Goal: Information Seeking & Learning: Learn about a topic

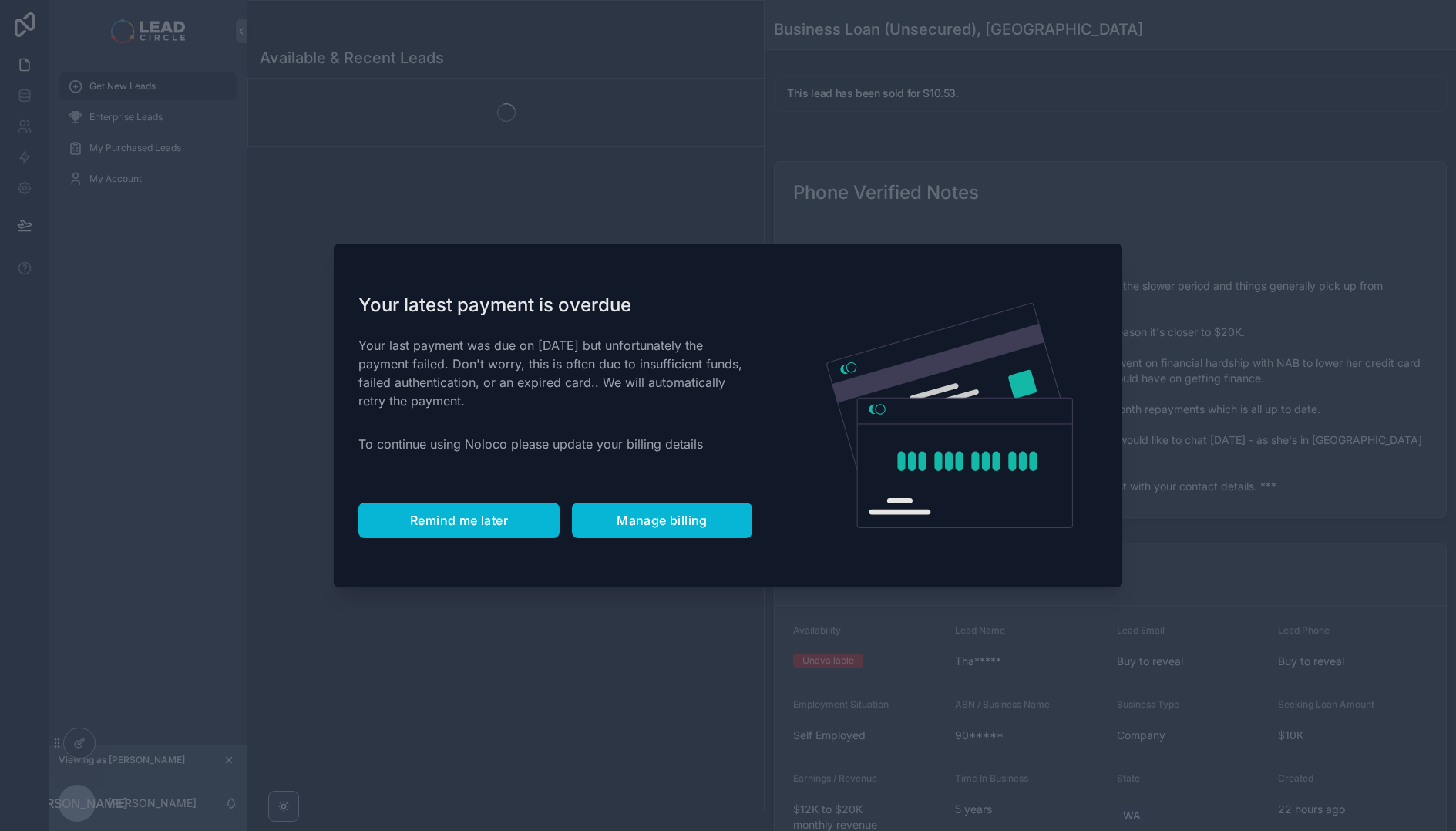
click at [503, 518] on span "Remind me later" at bounding box center [458, 520] width 97 height 16
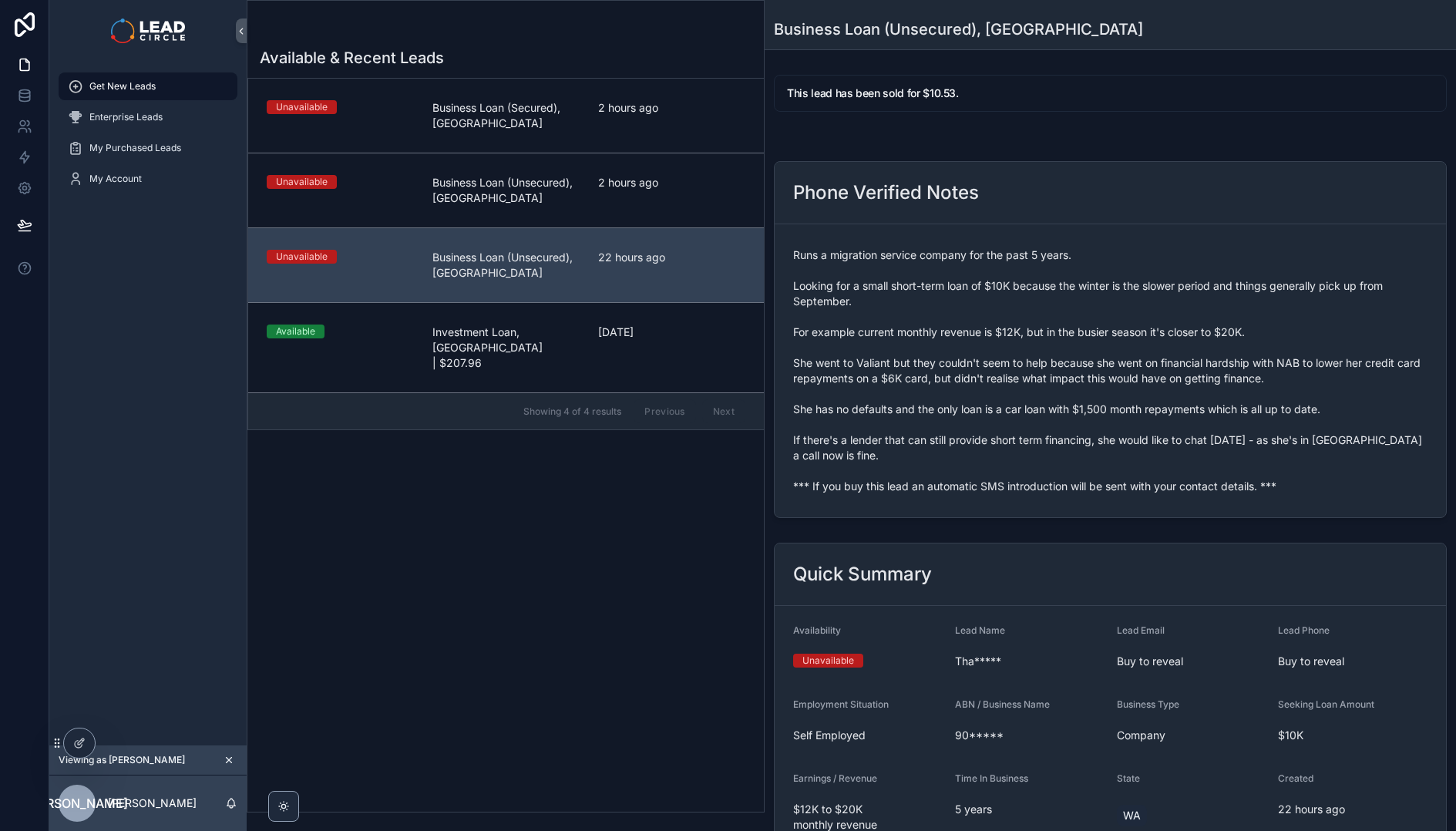
click at [1023, 426] on span "Runs a migration service company for the past 5 years. Looking for a small shor…" at bounding box center [1109, 371] width 634 height 247
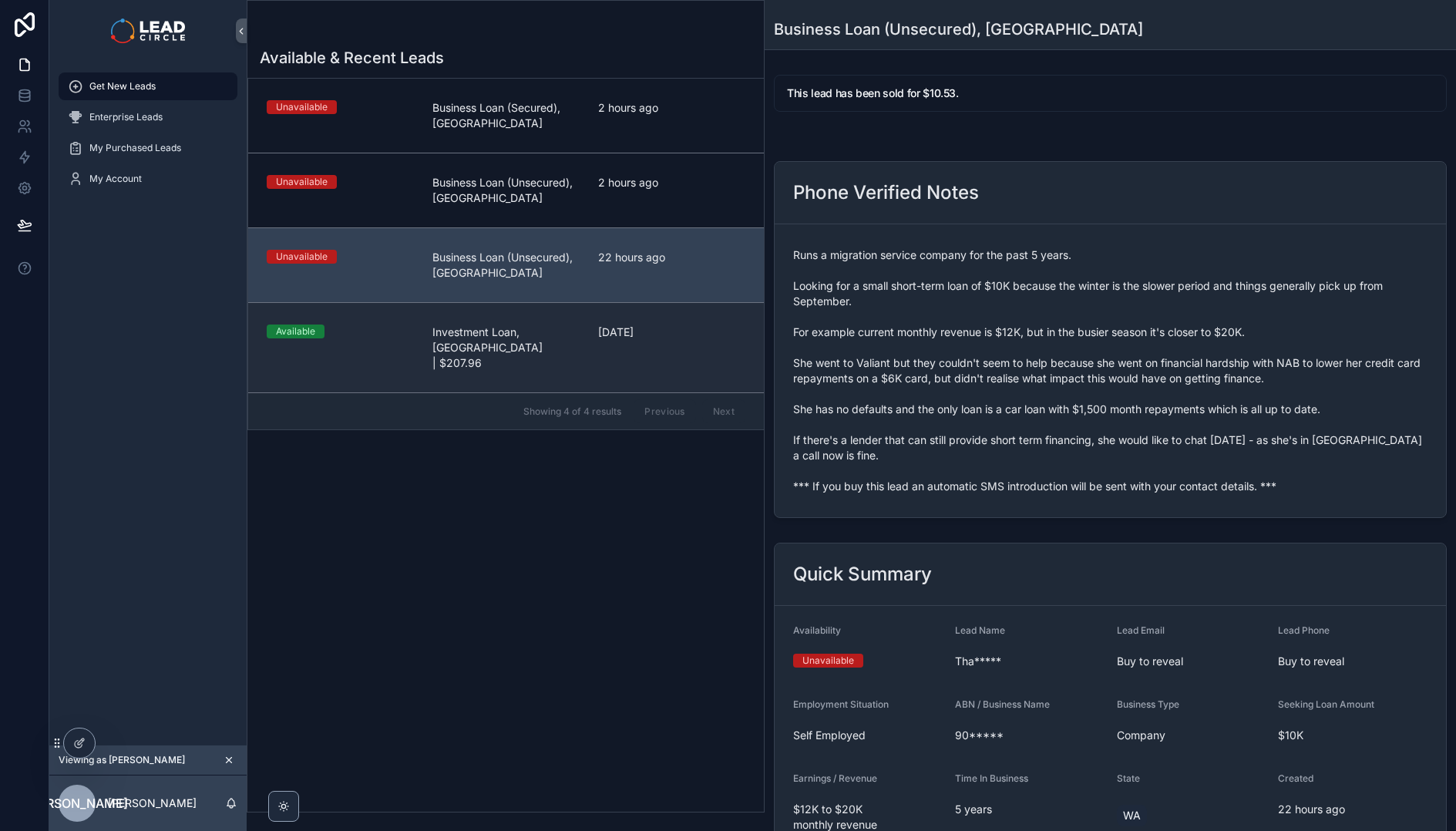
click at [599, 353] on div "[DATE]" at bounding box center [671, 348] width 147 height 47
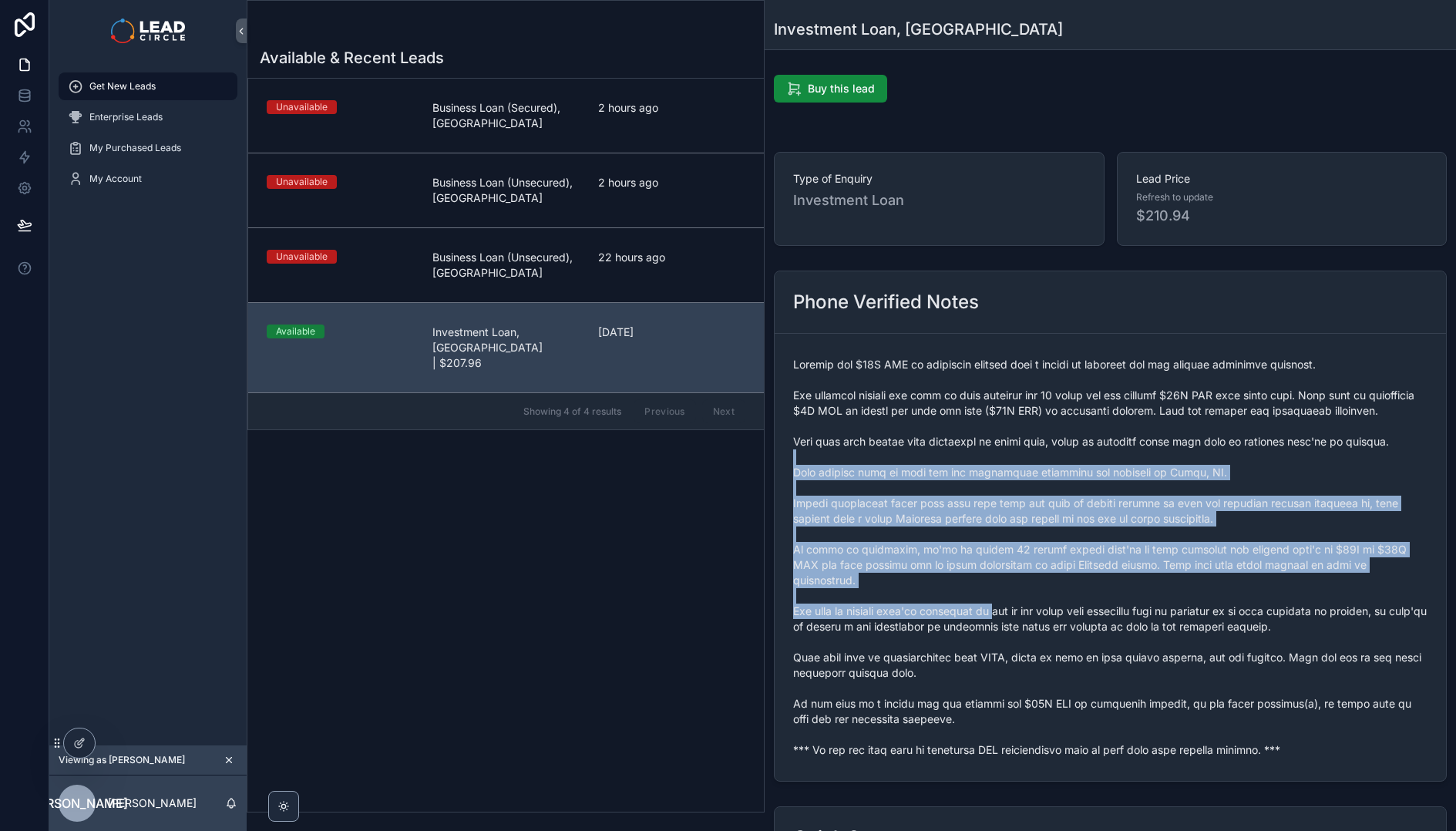
drag, startPoint x: 1006, startPoint y: 634, endPoint x: 1026, endPoint y: 652, distance: 26.9
click at [1023, 651] on span "scrollable content" at bounding box center [1109, 557] width 634 height 401
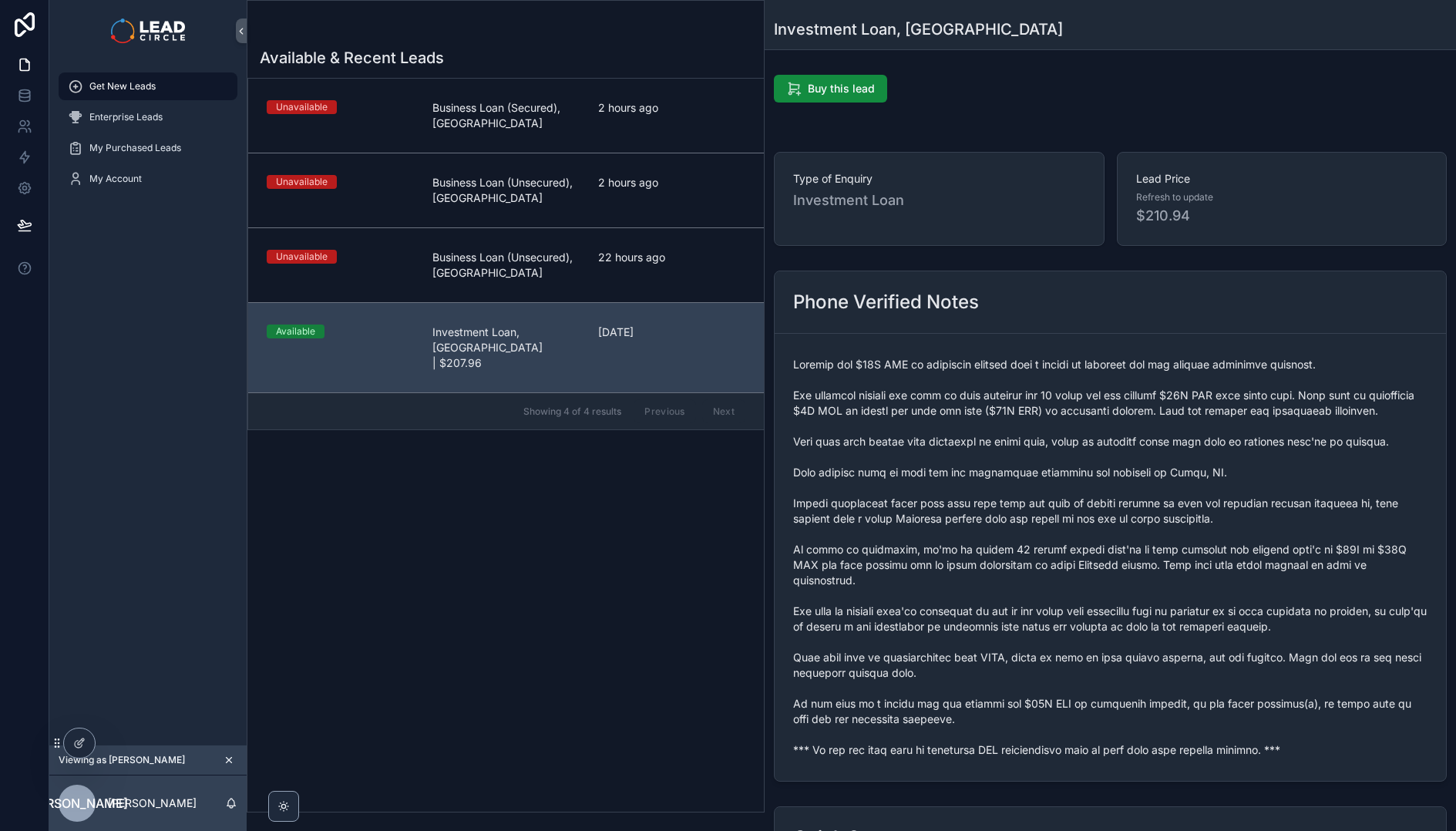
click at [1026, 652] on span "scrollable content" at bounding box center [1109, 557] width 634 height 401
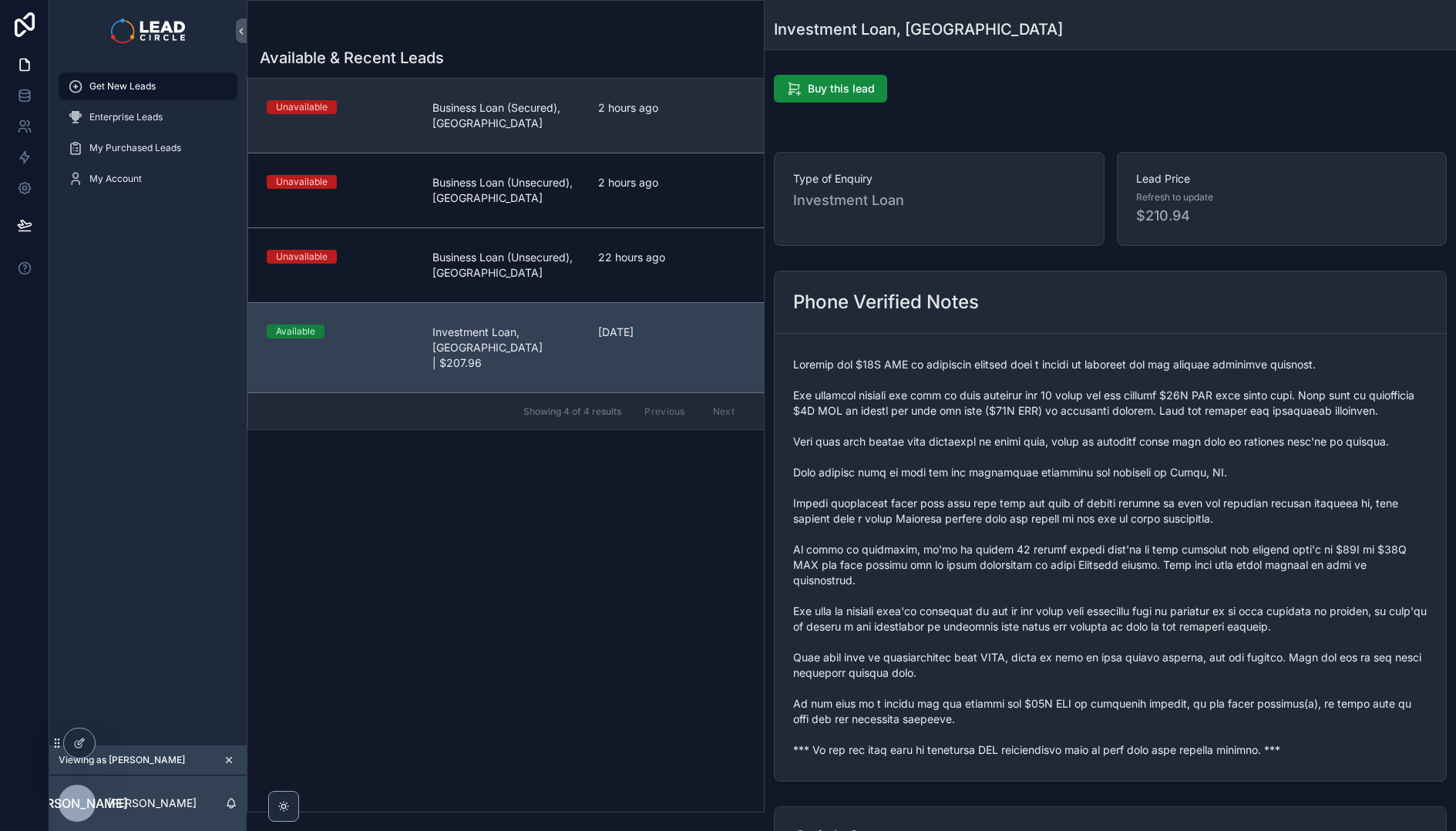
click at [547, 135] on link "Unavailable Business Loan (Secured), QLD 2 hours ago" at bounding box center [506, 116] width 516 height 74
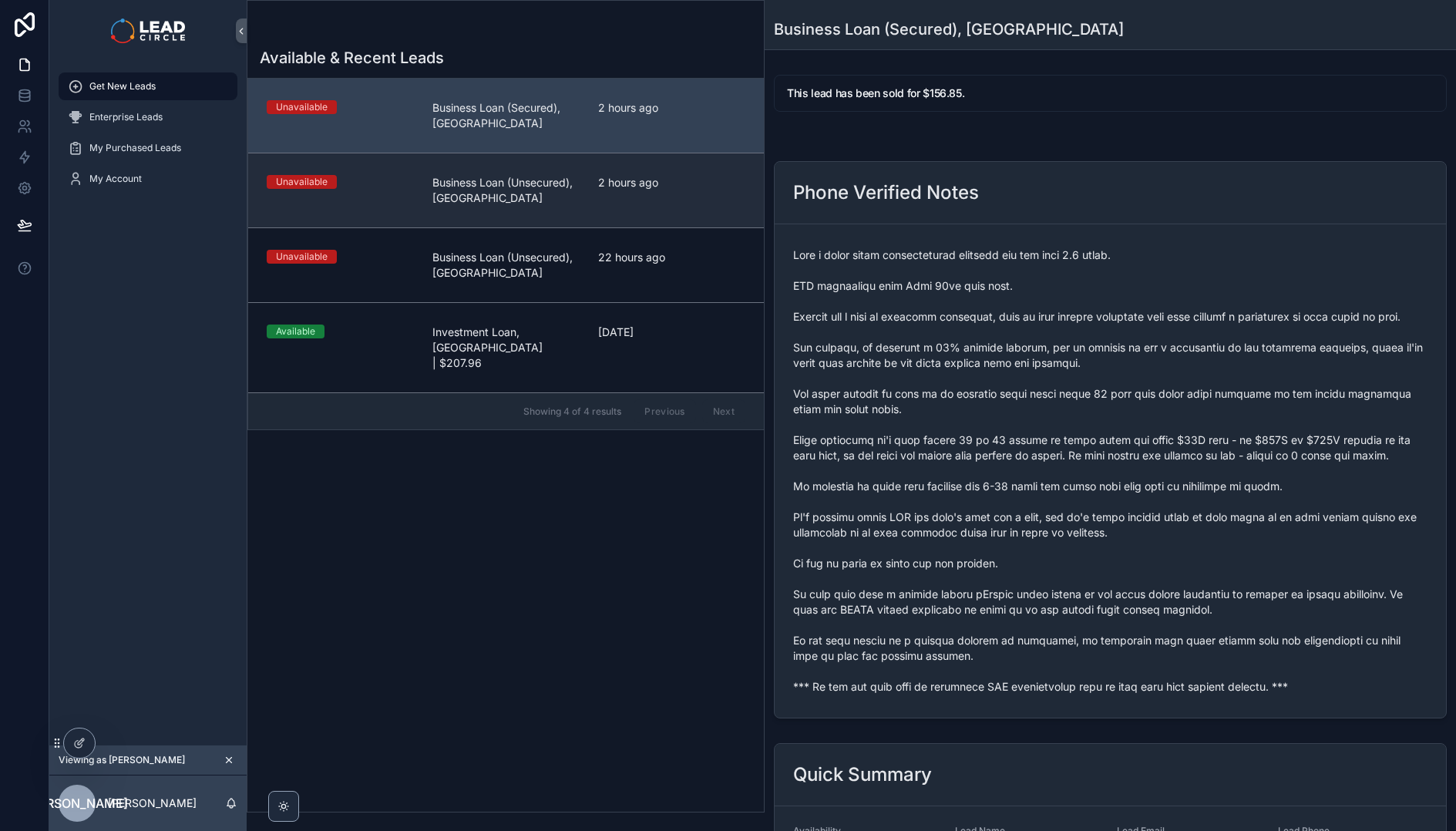
click at [645, 192] on div "2 hours ago" at bounding box center [671, 191] width 147 height 31
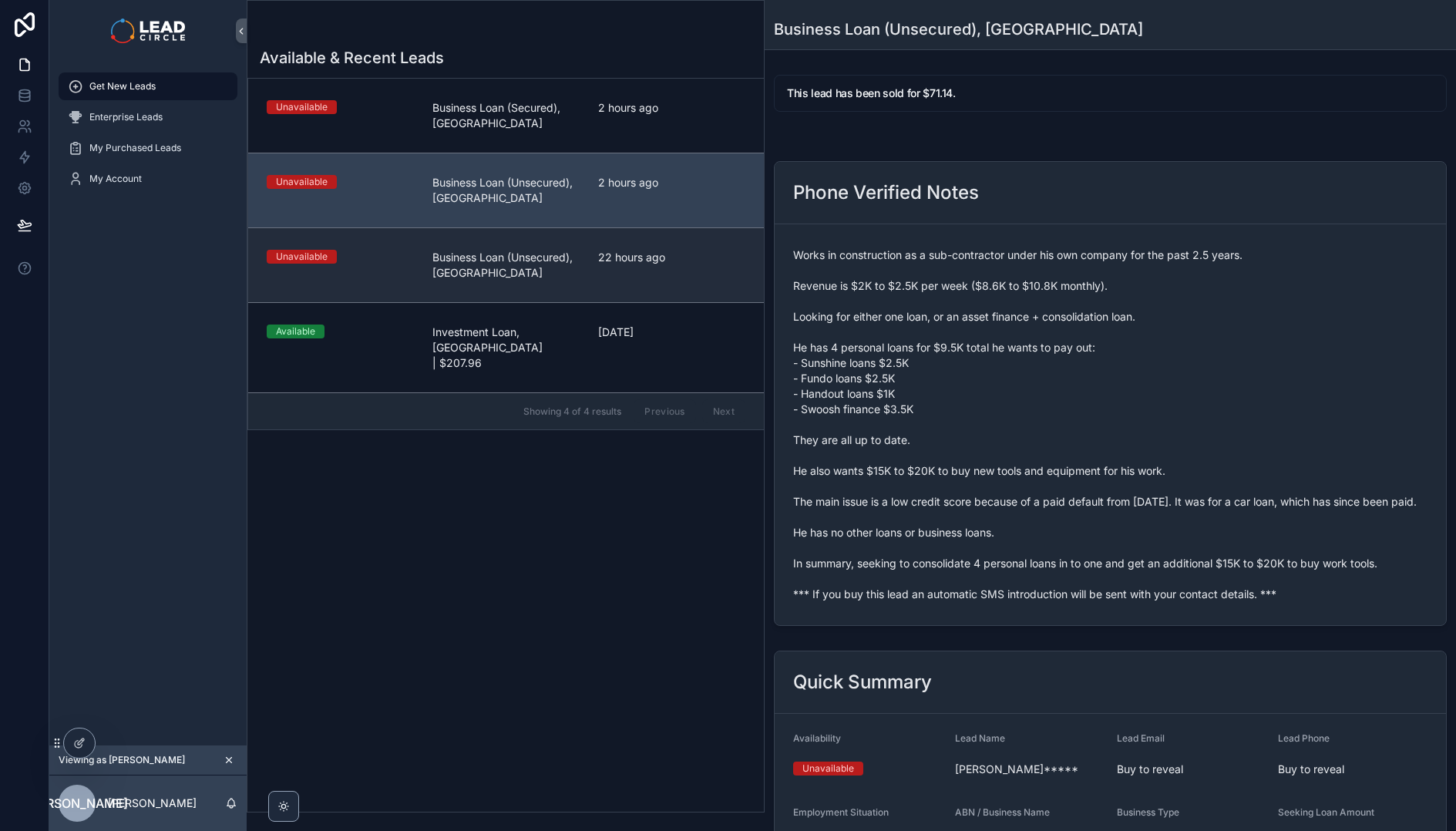
click at [645, 253] on span "22 hours ago" at bounding box center [671, 258] width 147 height 16
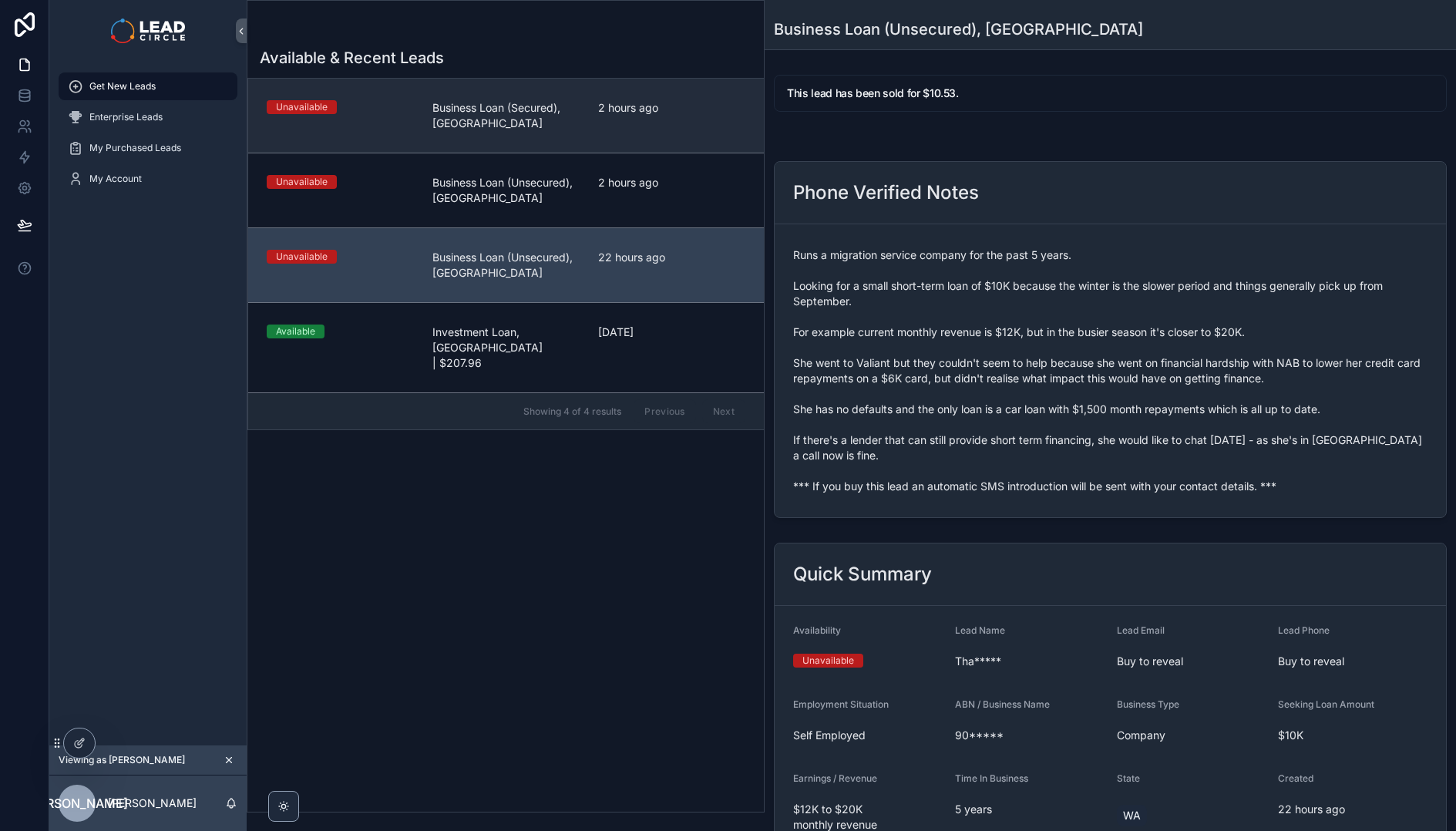
click at [641, 128] on div "2 hours ago" at bounding box center [671, 116] width 147 height 31
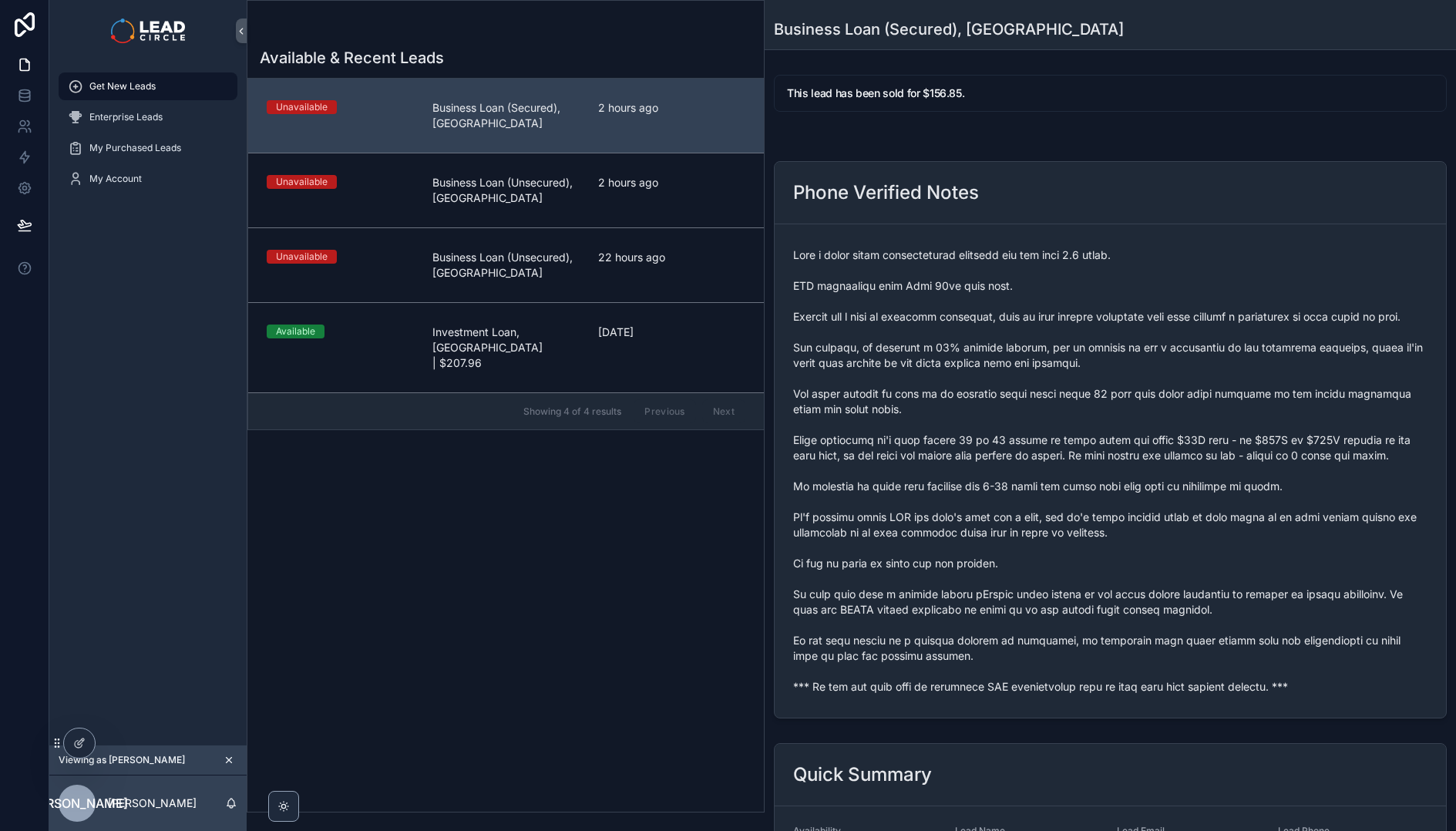
click at [930, 347] on span "scrollable content" at bounding box center [1109, 471] width 634 height 447
click at [123, 128] on div "Enterprise Leads" at bounding box center [148, 117] width 160 height 25
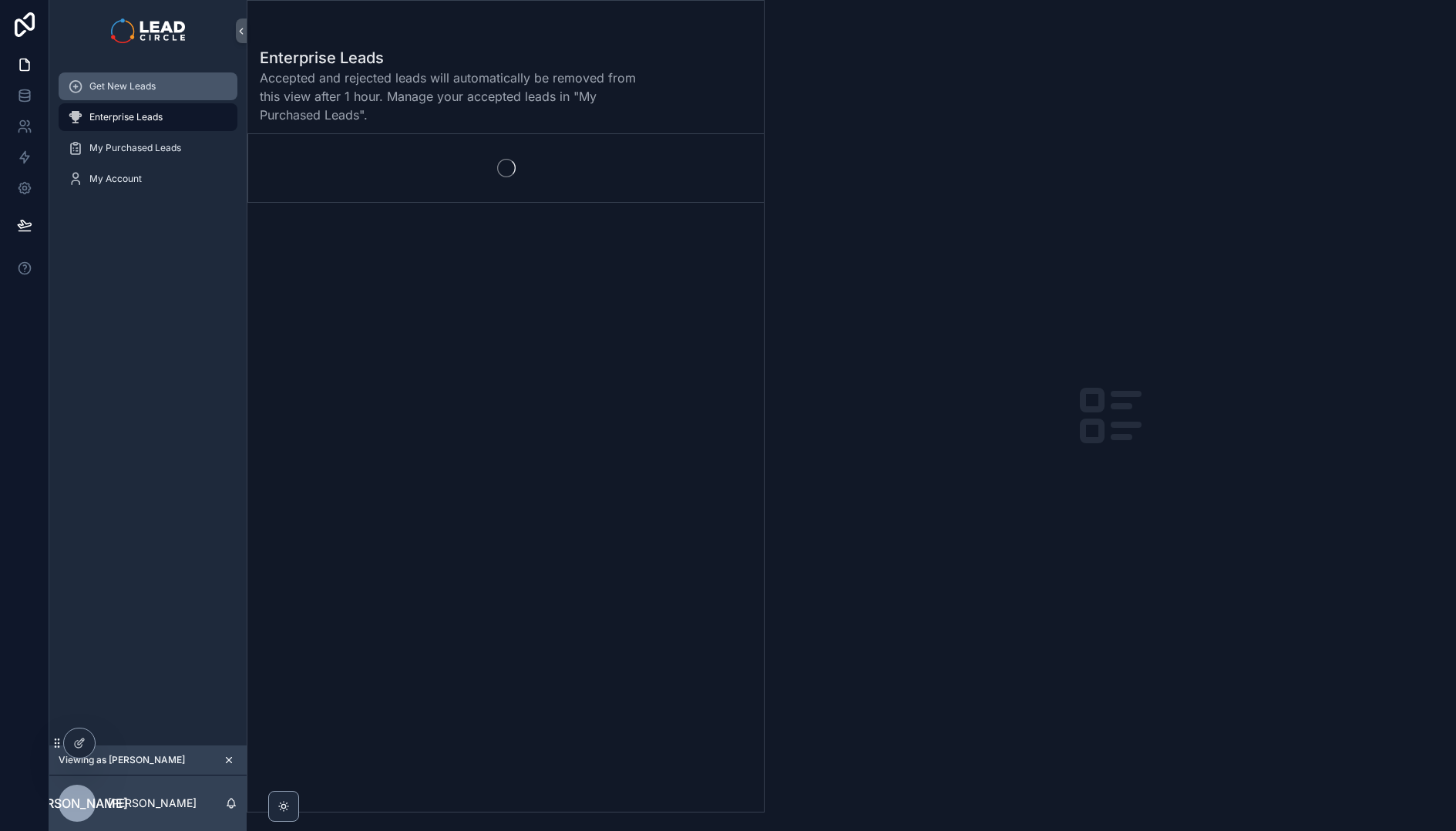
click at [141, 82] on span "Get New Leads" at bounding box center [122, 86] width 66 height 12
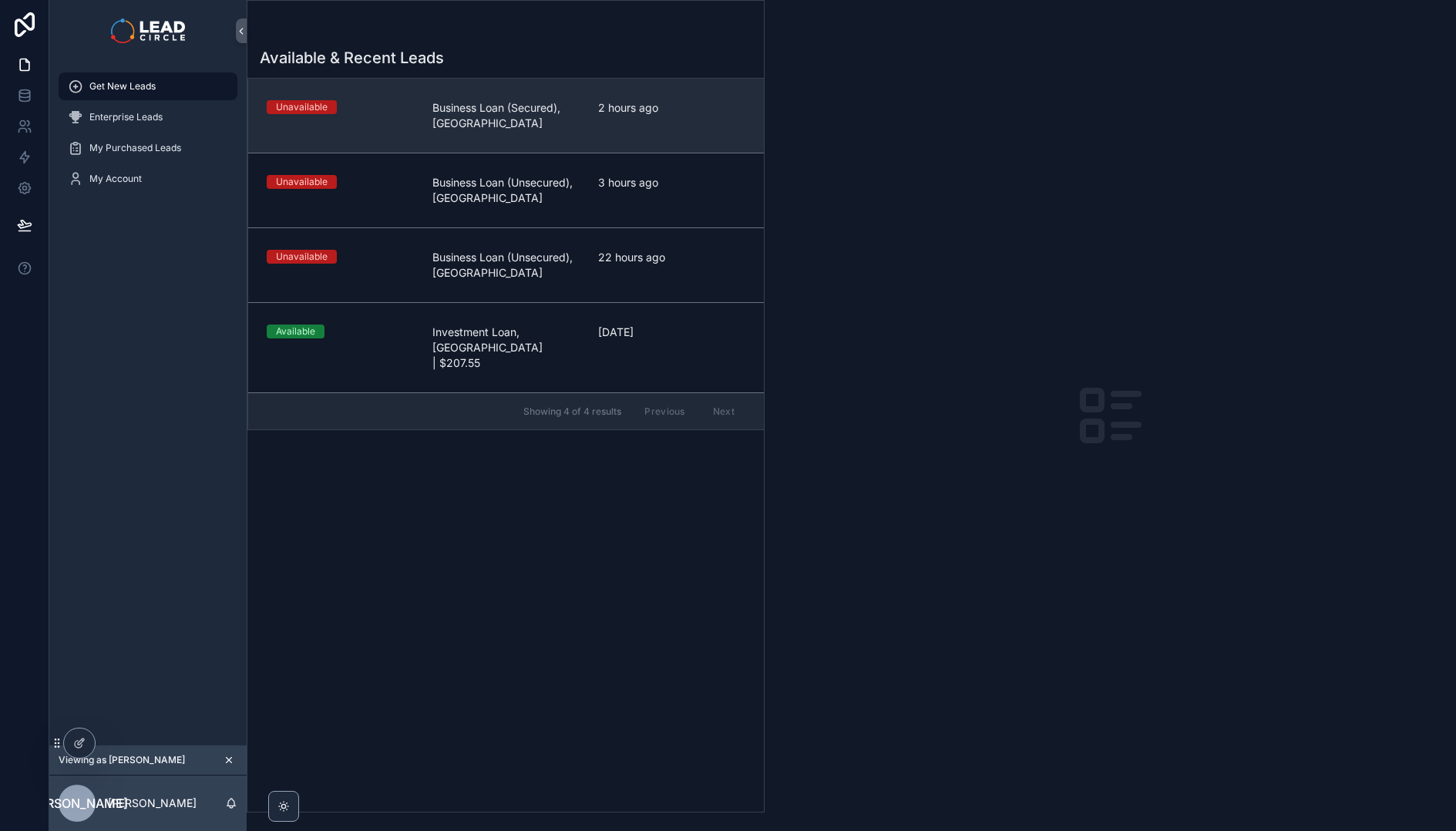
click at [548, 129] on span "Business Loan (Secured), [GEOGRAPHIC_DATA]" at bounding box center [505, 116] width 147 height 31
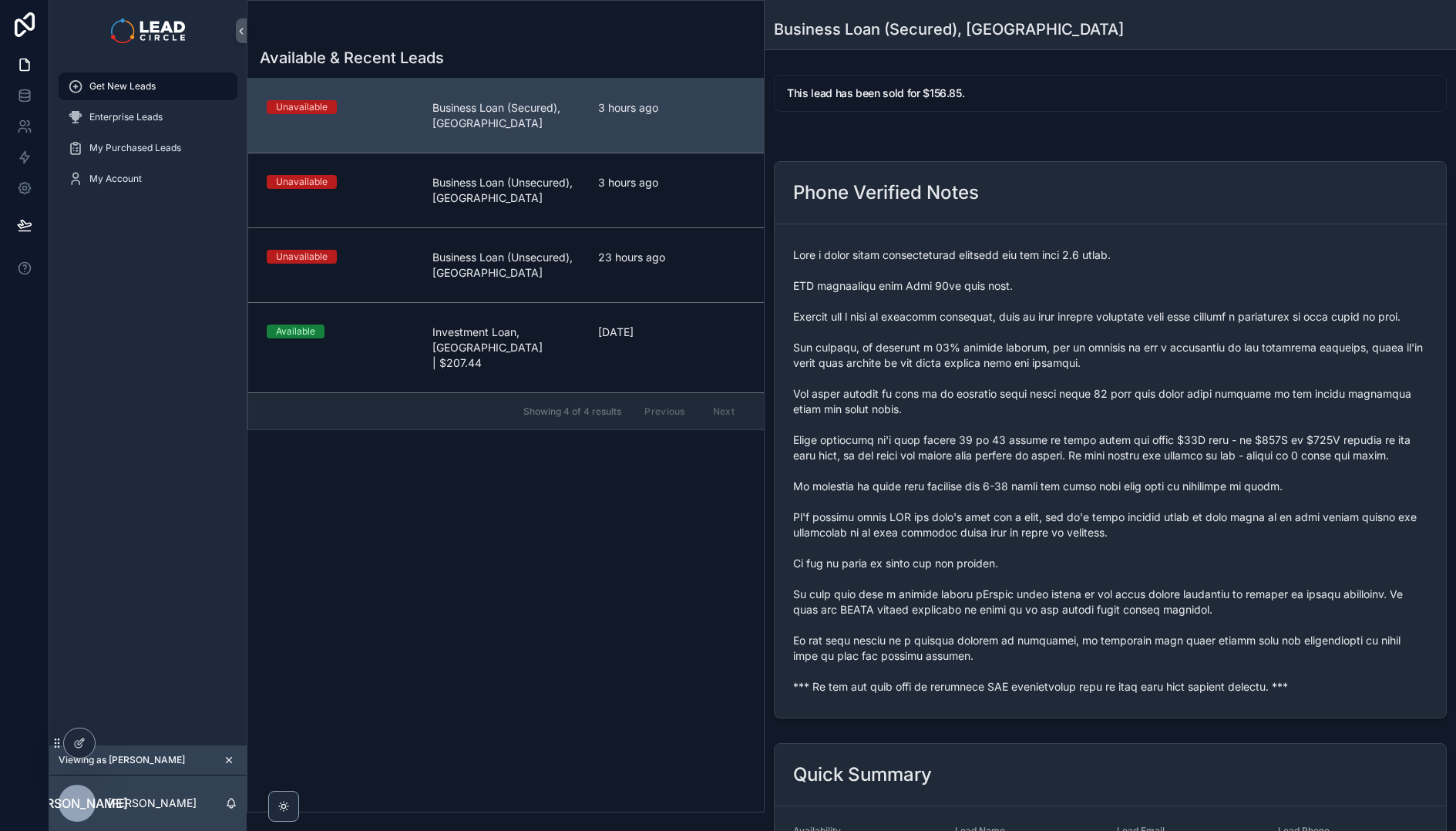
click at [948, 695] on div "scrollable content" at bounding box center [1109, 470] width 634 height 456
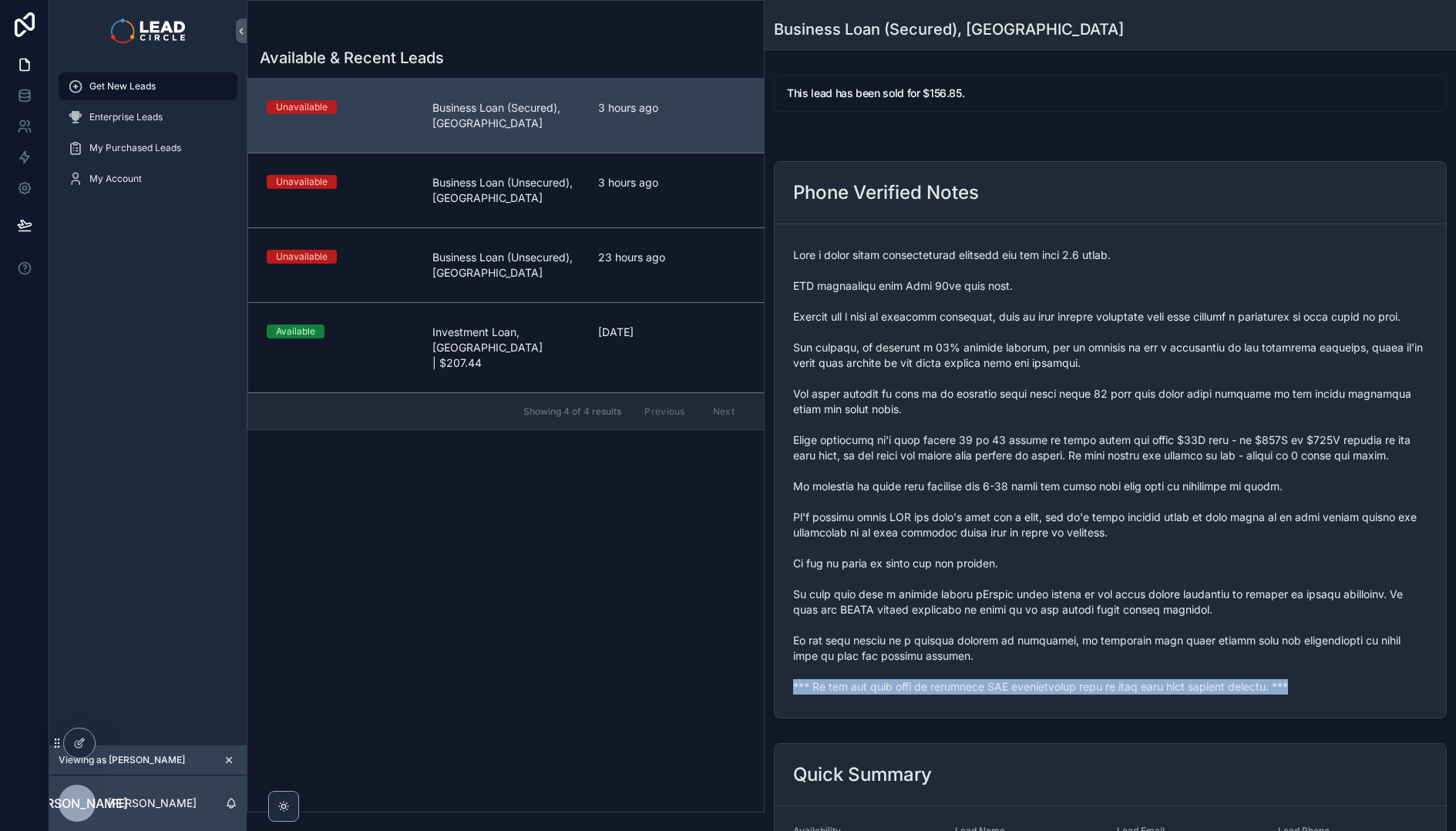
click at [948, 694] on span "scrollable content" at bounding box center [1109, 471] width 634 height 447
copy span "*** If you buy this lead an automatic SMS introduction will be sent with your c…"
click at [166, 170] on div "My Account" at bounding box center [148, 179] width 160 height 25
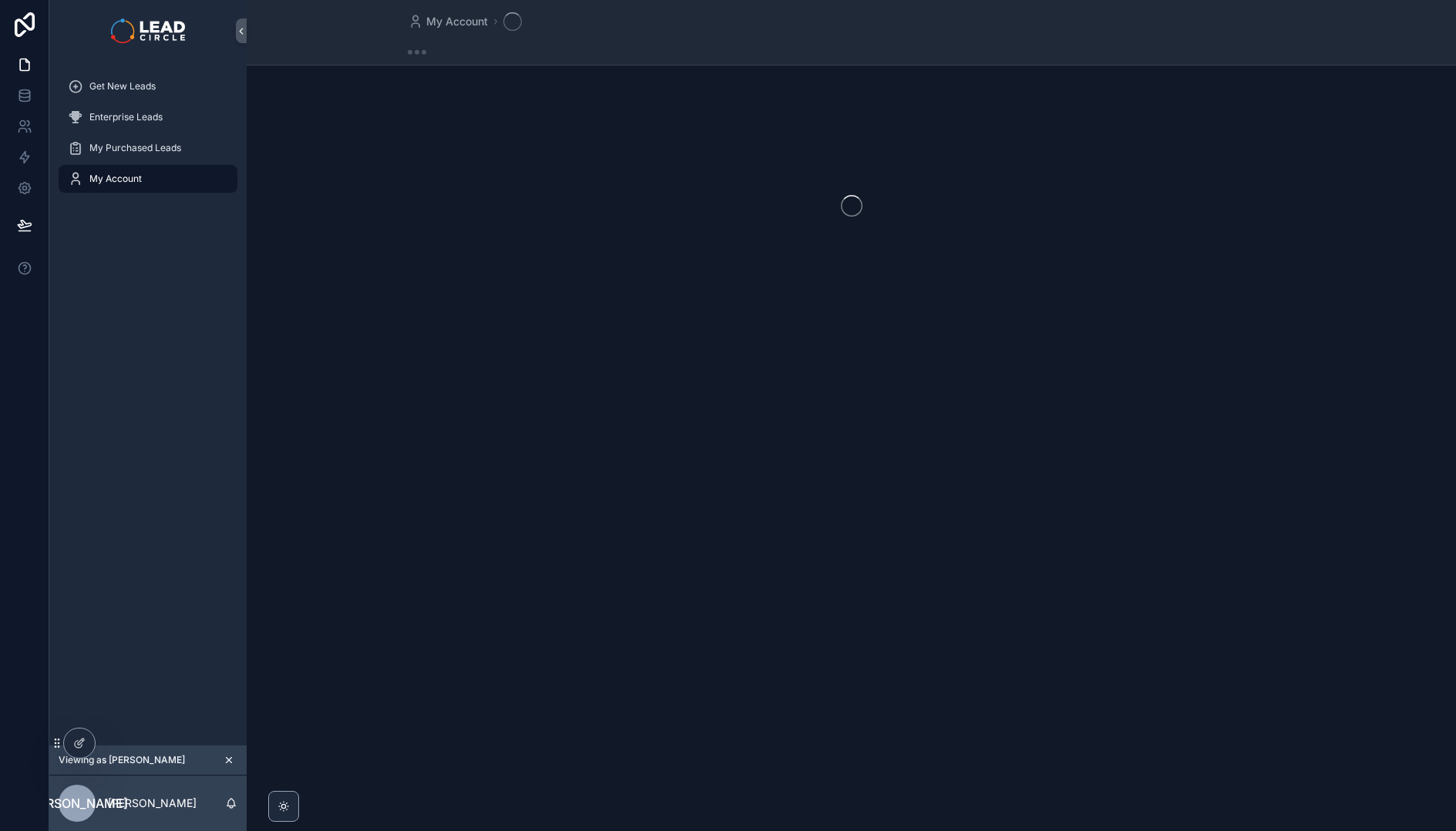
click at [227, 763] on icon "scrollable content" at bounding box center [229, 760] width 11 height 11
click at [121, 243] on span "Admin Leads" at bounding box center [117, 241] width 56 height 12
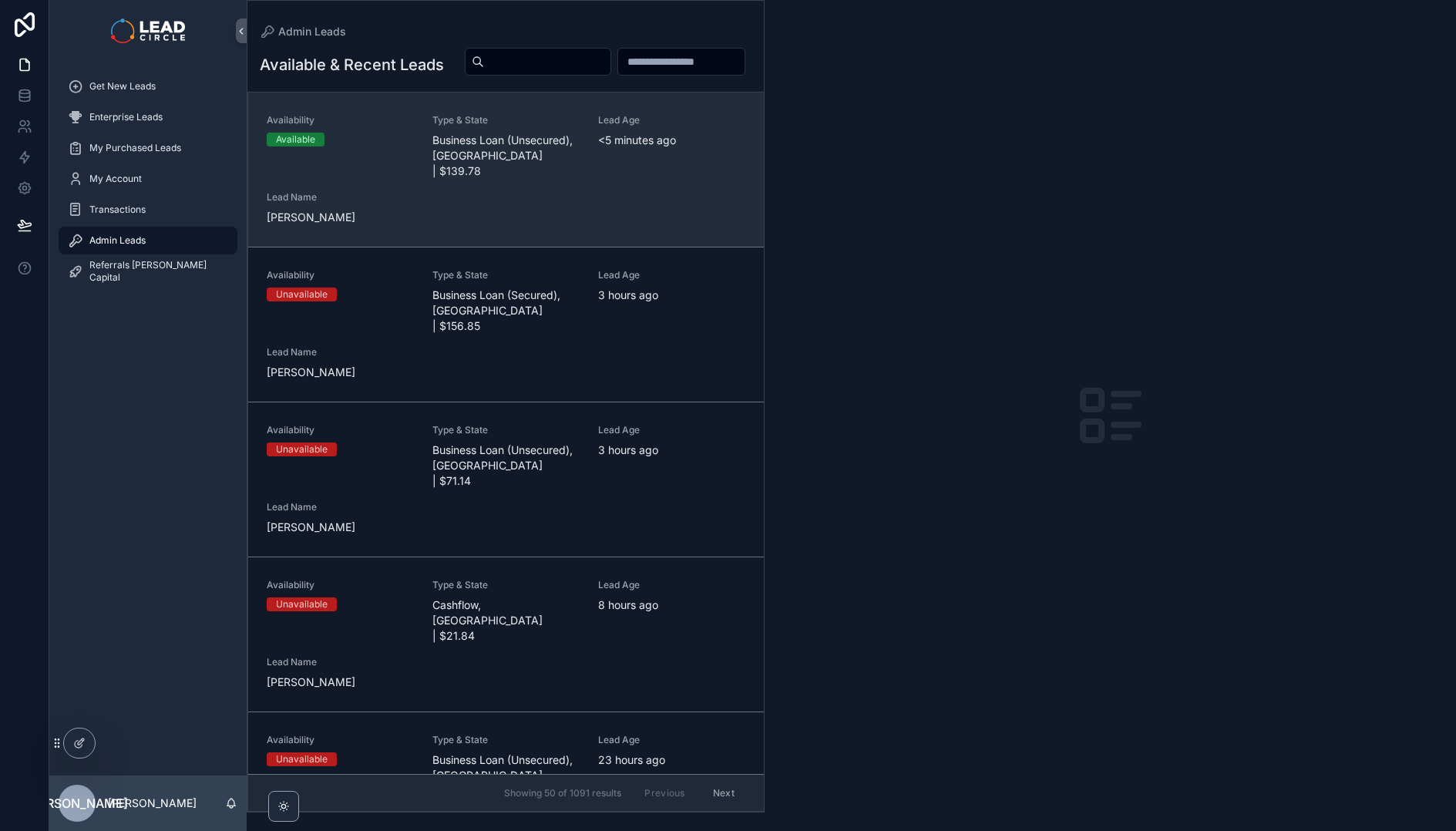
click at [503, 206] on div "Availability Available Type & State Business Loan (Unsecured), [GEOGRAPHIC_DATA…" at bounding box center [505, 169] width 479 height 111
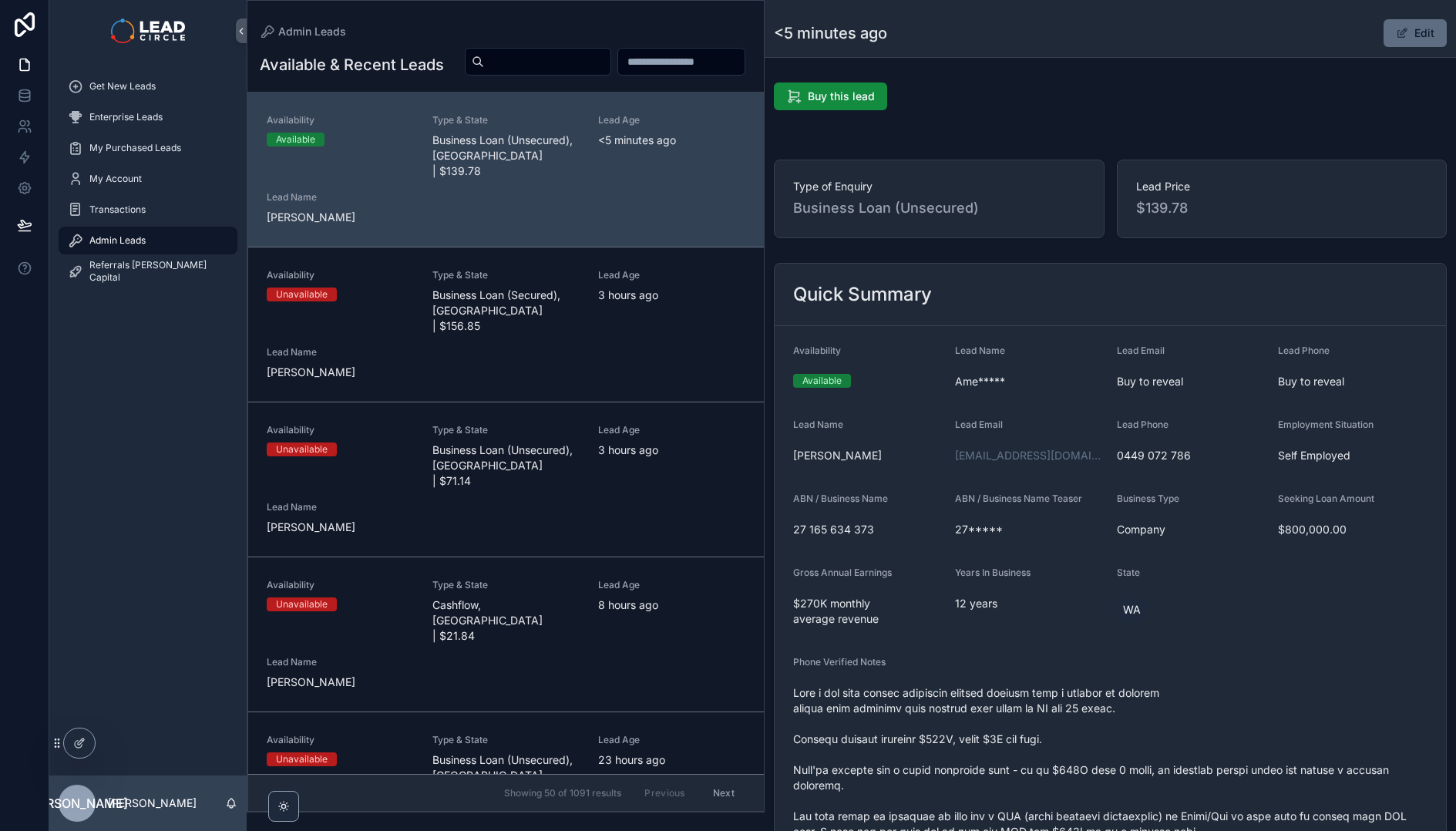
click at [1396, 35] on span "scrollable content" at bounding box center [1402, 33] width 12 height 12
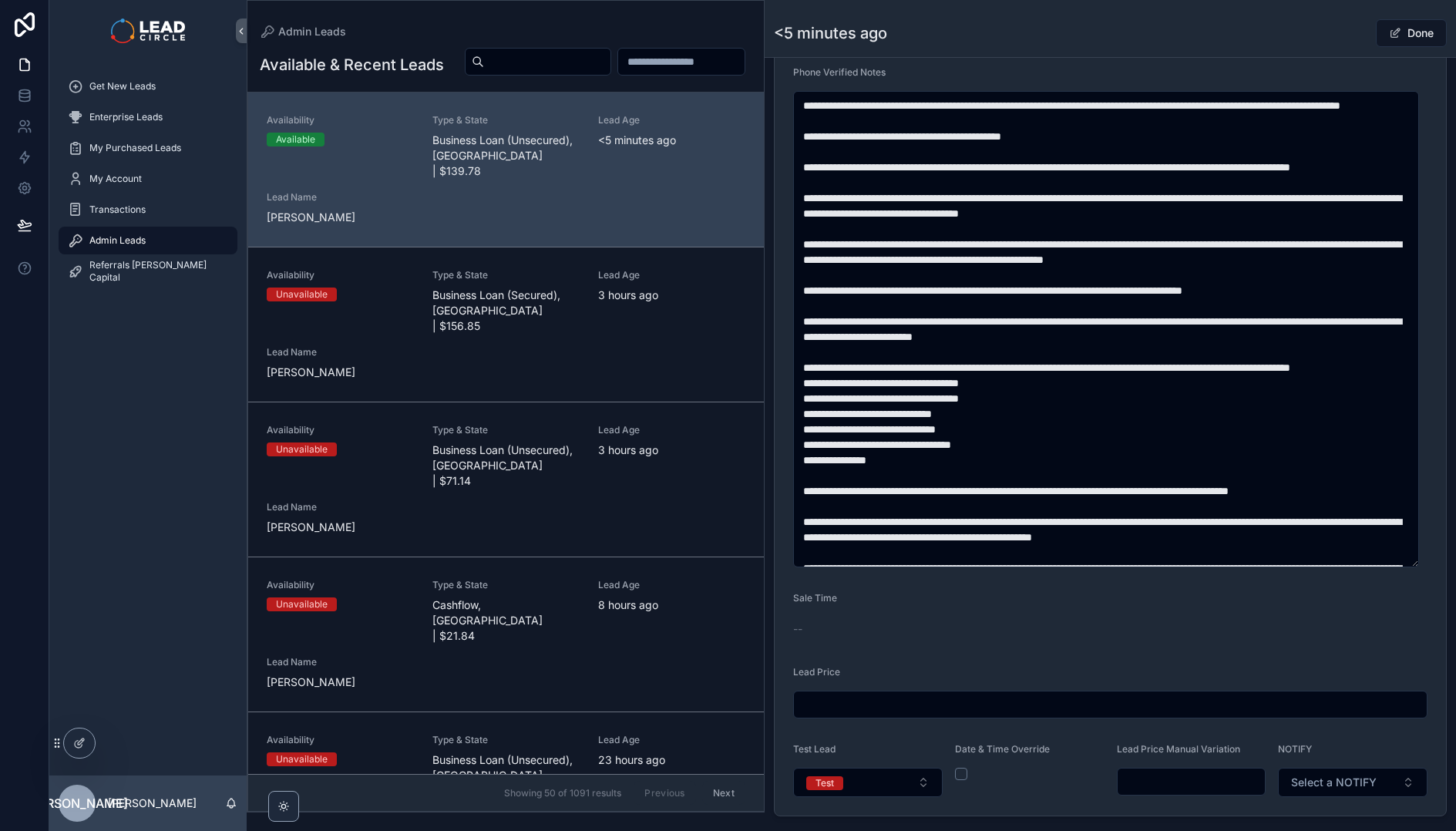
scroll to position [828, 0]
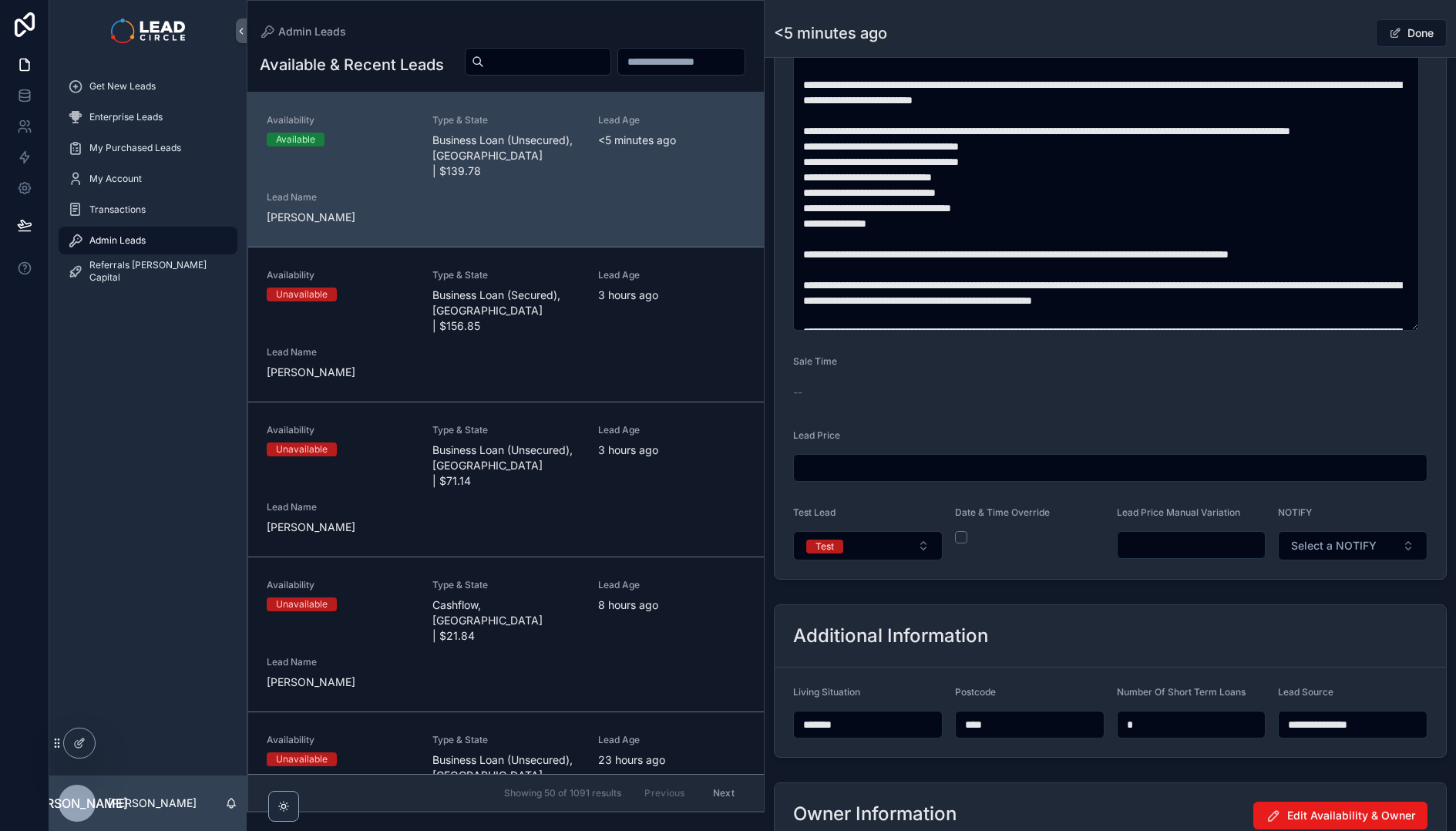
click at [1169, 549] on input "scrollable content" at bounding box center [1192, 545] width 148 height 22
type input "******"
click at [1218, 597] on div "**********" at bounding box center [1109, 123] width 691 height 1751
click at [1164, 582] on div "**********" at bounding box center [1109, 7] width 691 height 1157
click at [1401, 33] on button "Done" at bounding box center [1411, 33] width 71 height 28
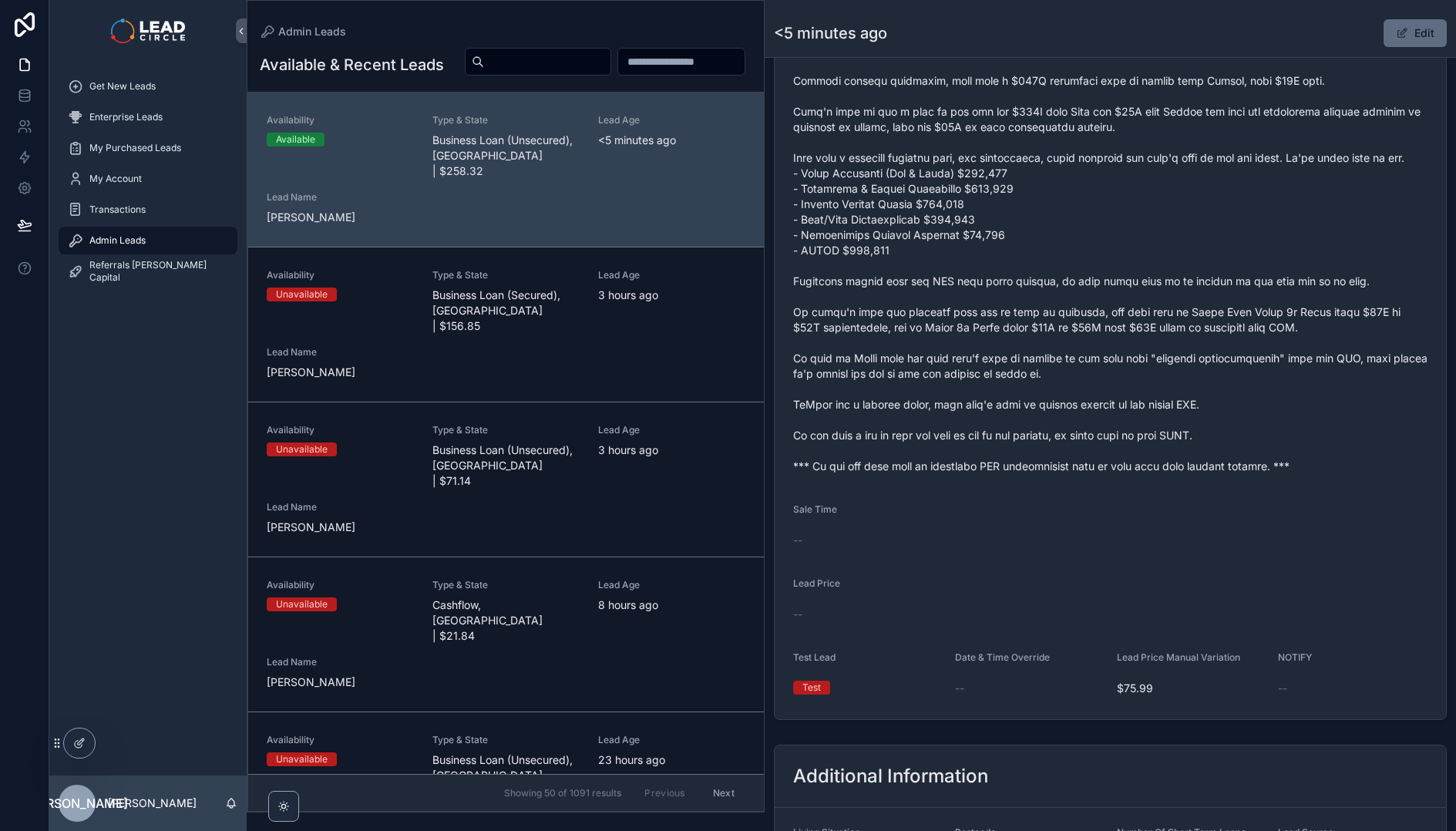
scroll to position [827, 0]
click at [1405, 21] on button "Edit" at bounding box center [1415, 33] width 63 height 28
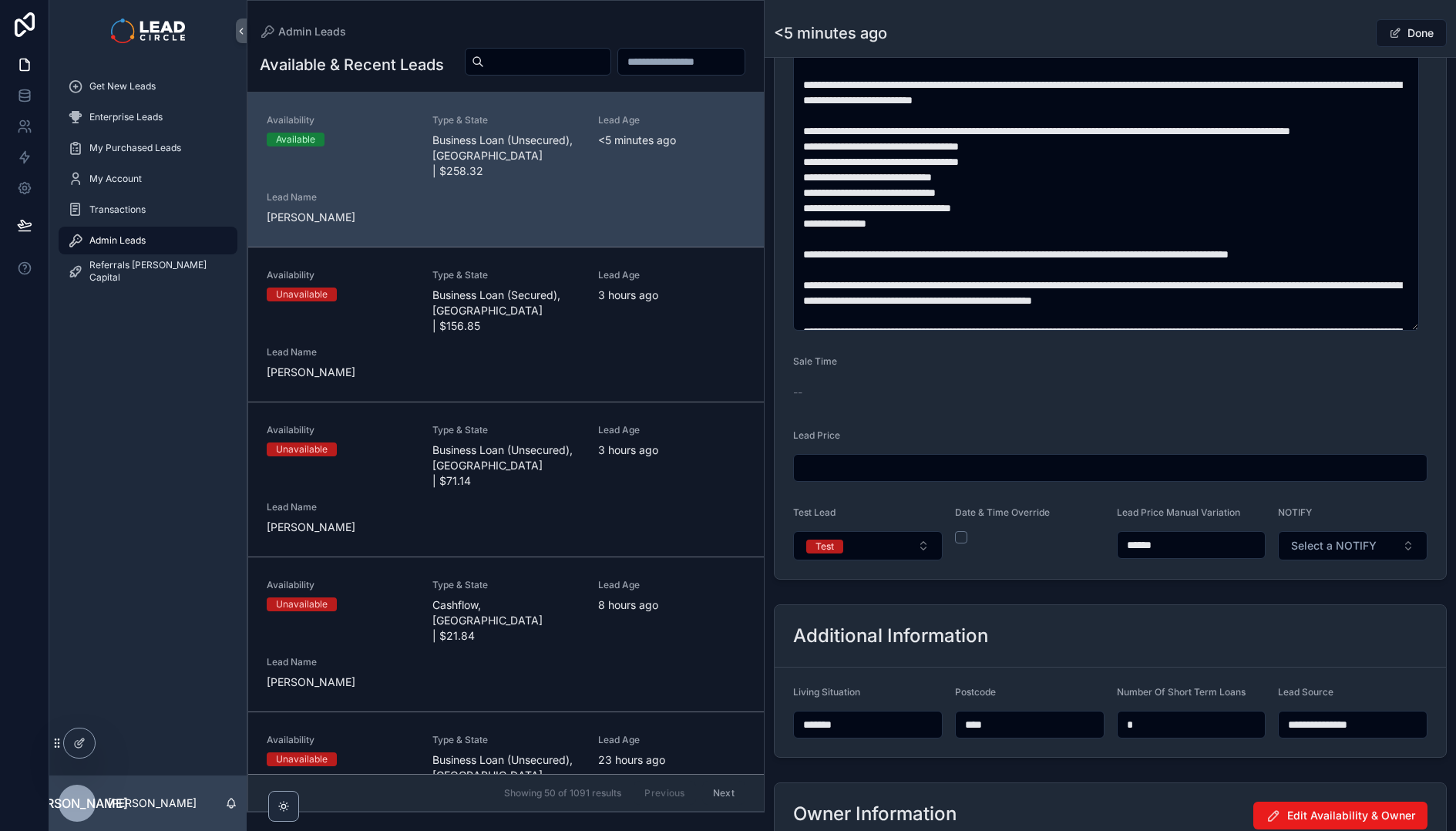
click at [1140, 545] on input "******" at bounding box center [1192, 545] width 148 height 22
type input "******"
click at [1205, 576] on form "**********" at bounding box center [1110, 38] width 671 height 1081
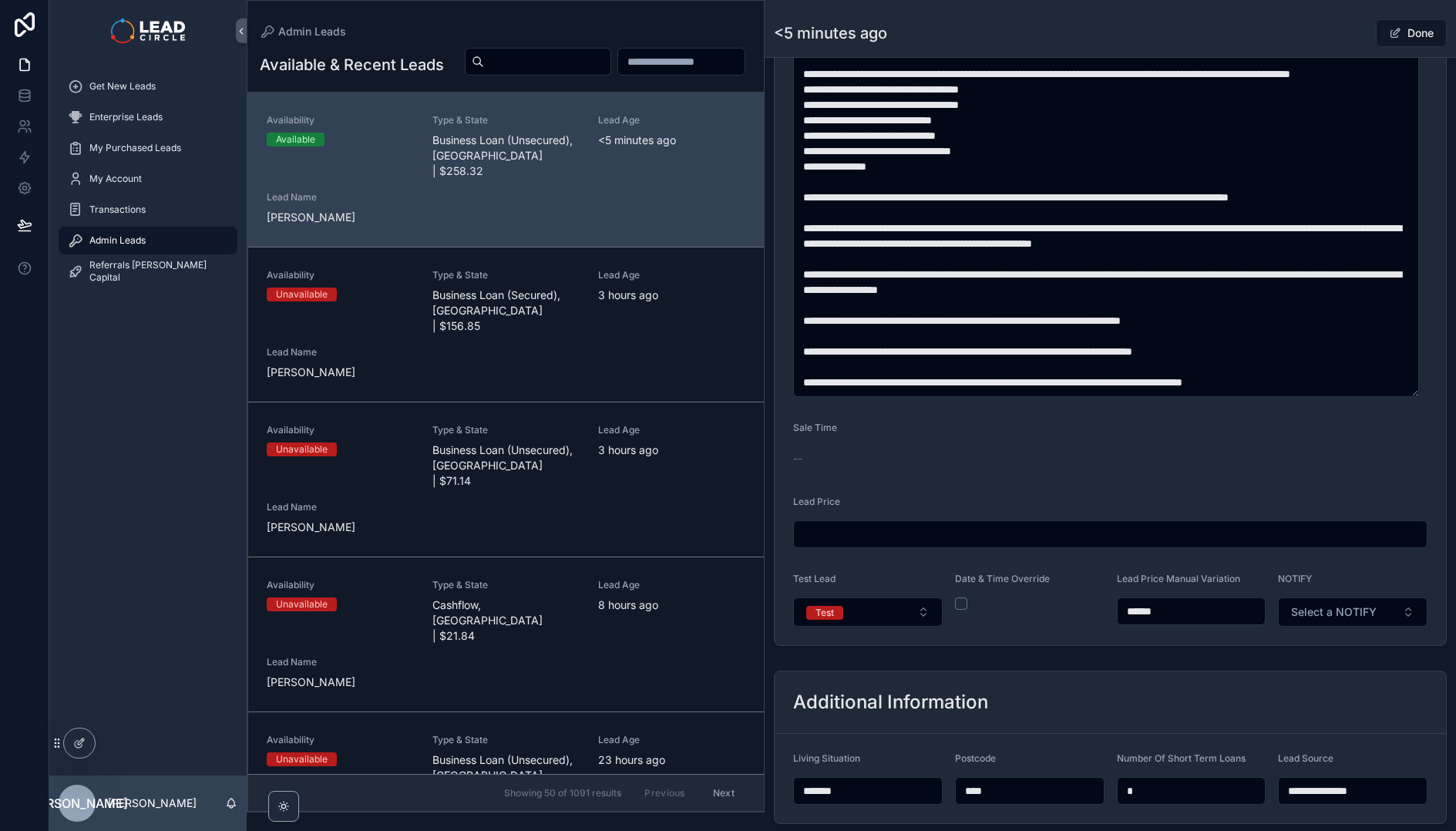
scroll to position [836, 0]
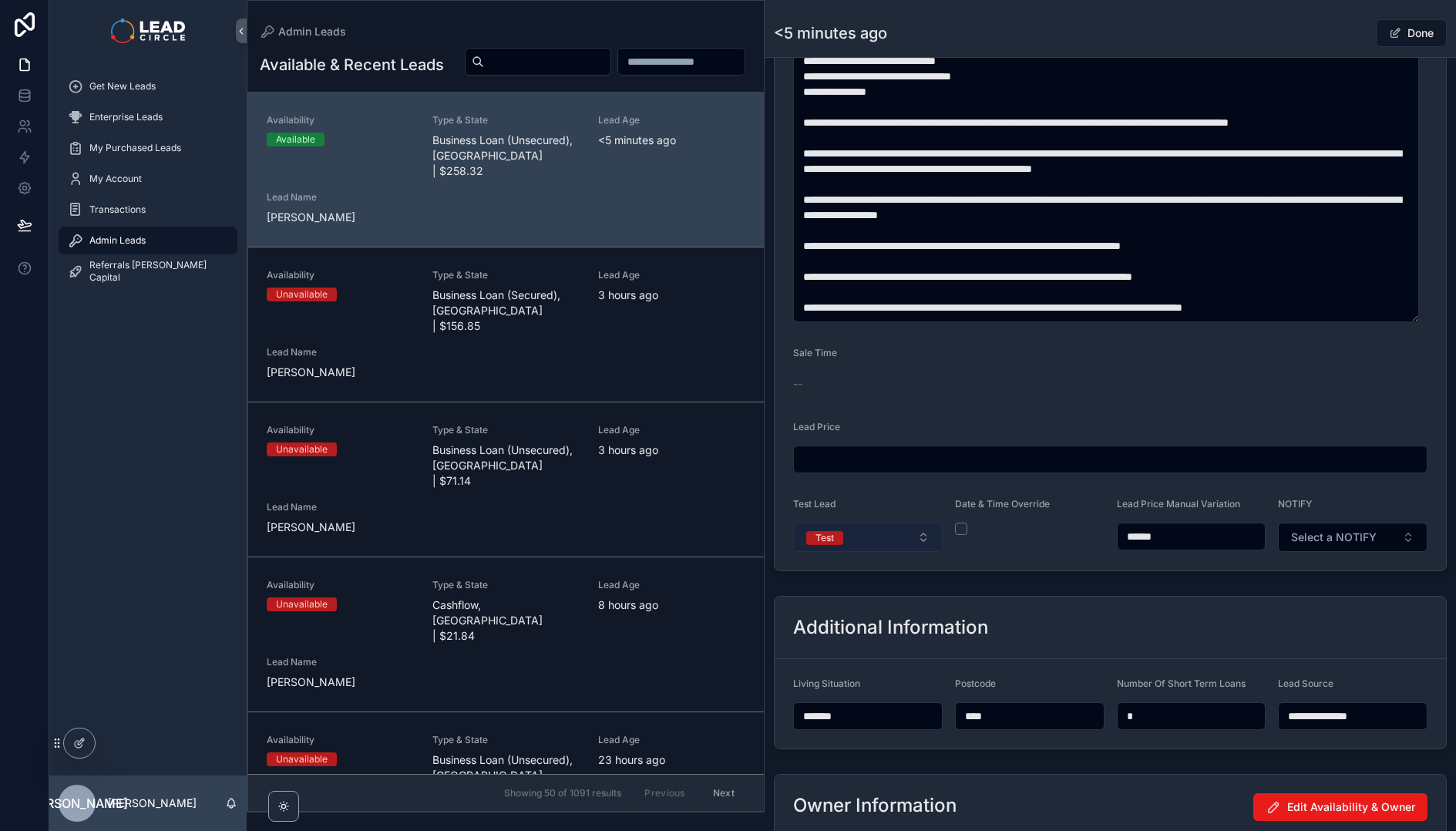
click at [904, 544] on button "Test" at bounding box center [867, 538] width 149 height 29
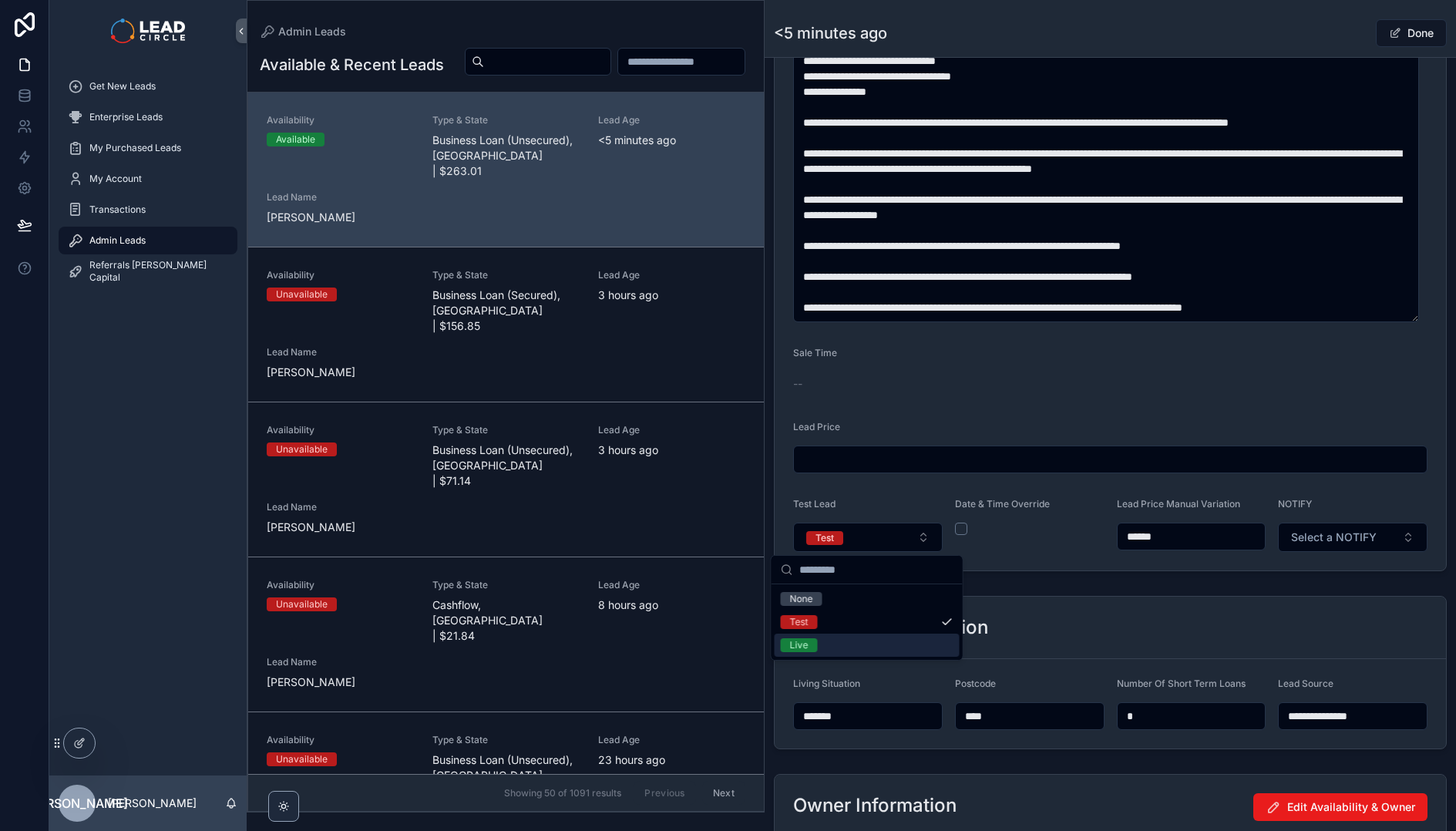
click at [873, 643] on div "Live" at bounding box center [867, 645] width 185 height 23
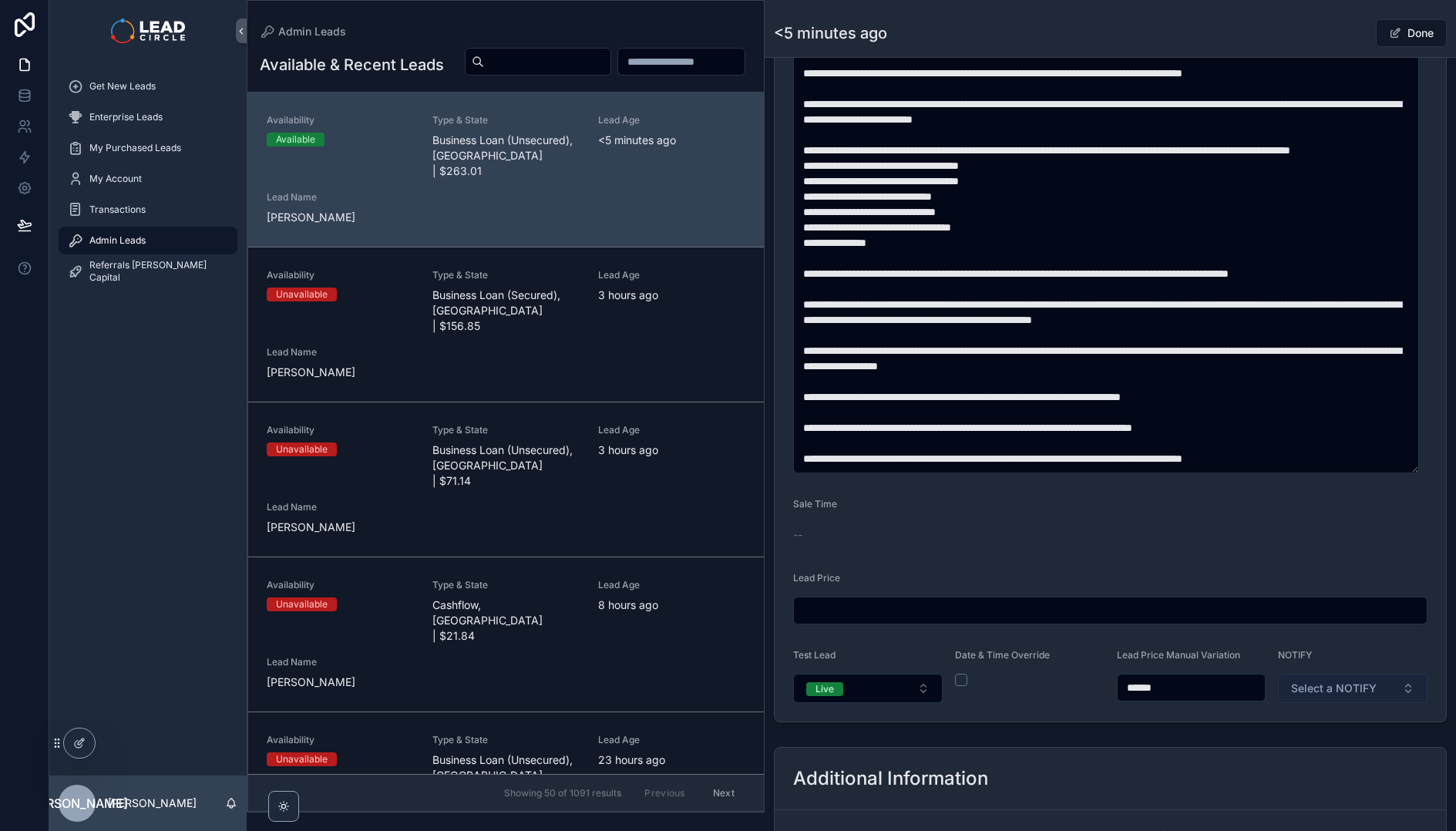
scroll to position [1013, 0]
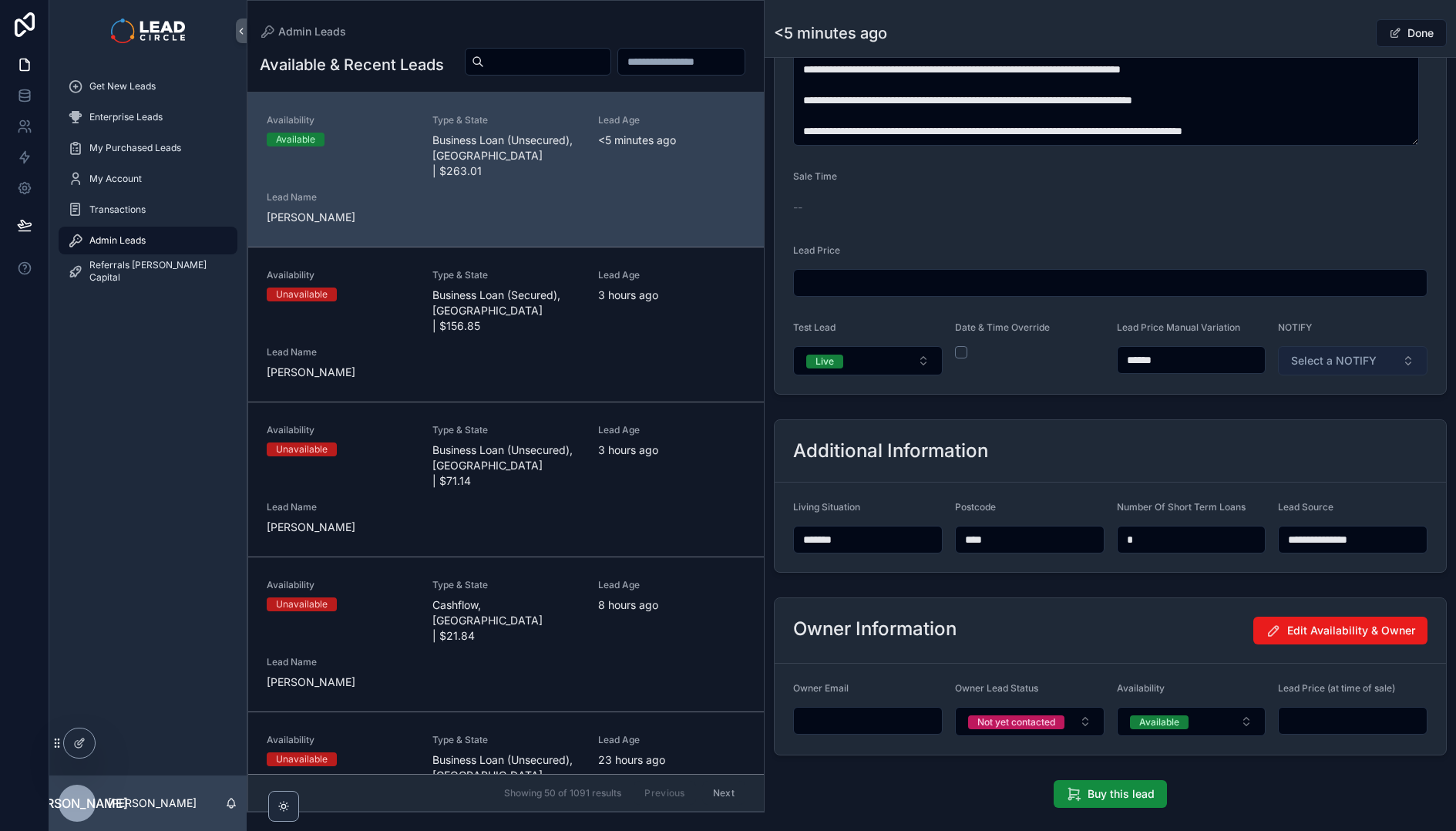
click at [1345, 353] on span "Select a NOTIFY" at bounding box center [1334, 361] width 85 height 16
click at [1321, 423] on div "Notify" at bounding box center [1346, 422] width 185 height 23
click at [1331, 18] on div "Done" at bounding box center [1389, 33] width 116 height 29
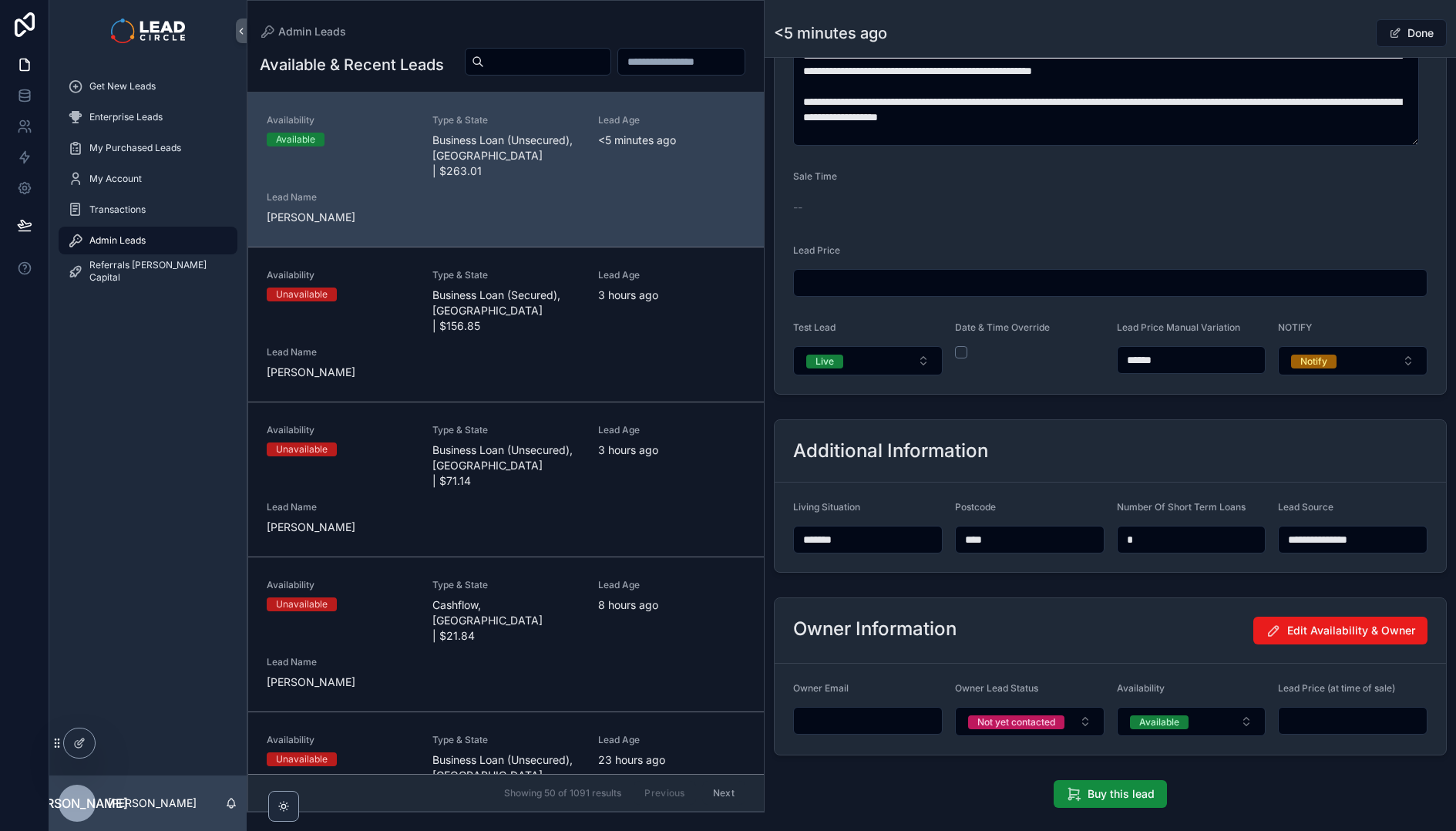
scroll to position [170, 0]
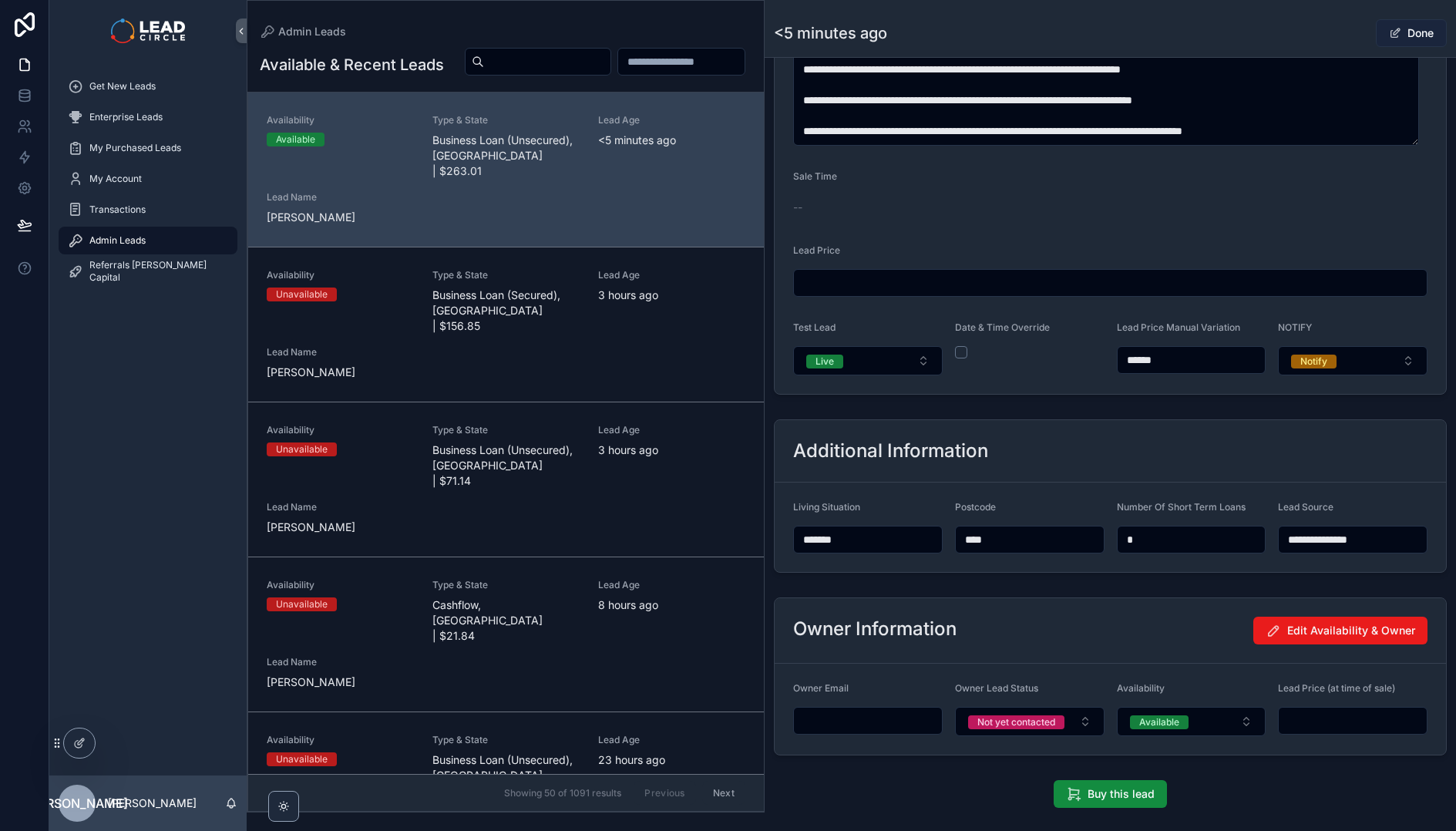
click at [1401, 33] on button "Done" at bounding box center [1411, 33] width 71 height 28
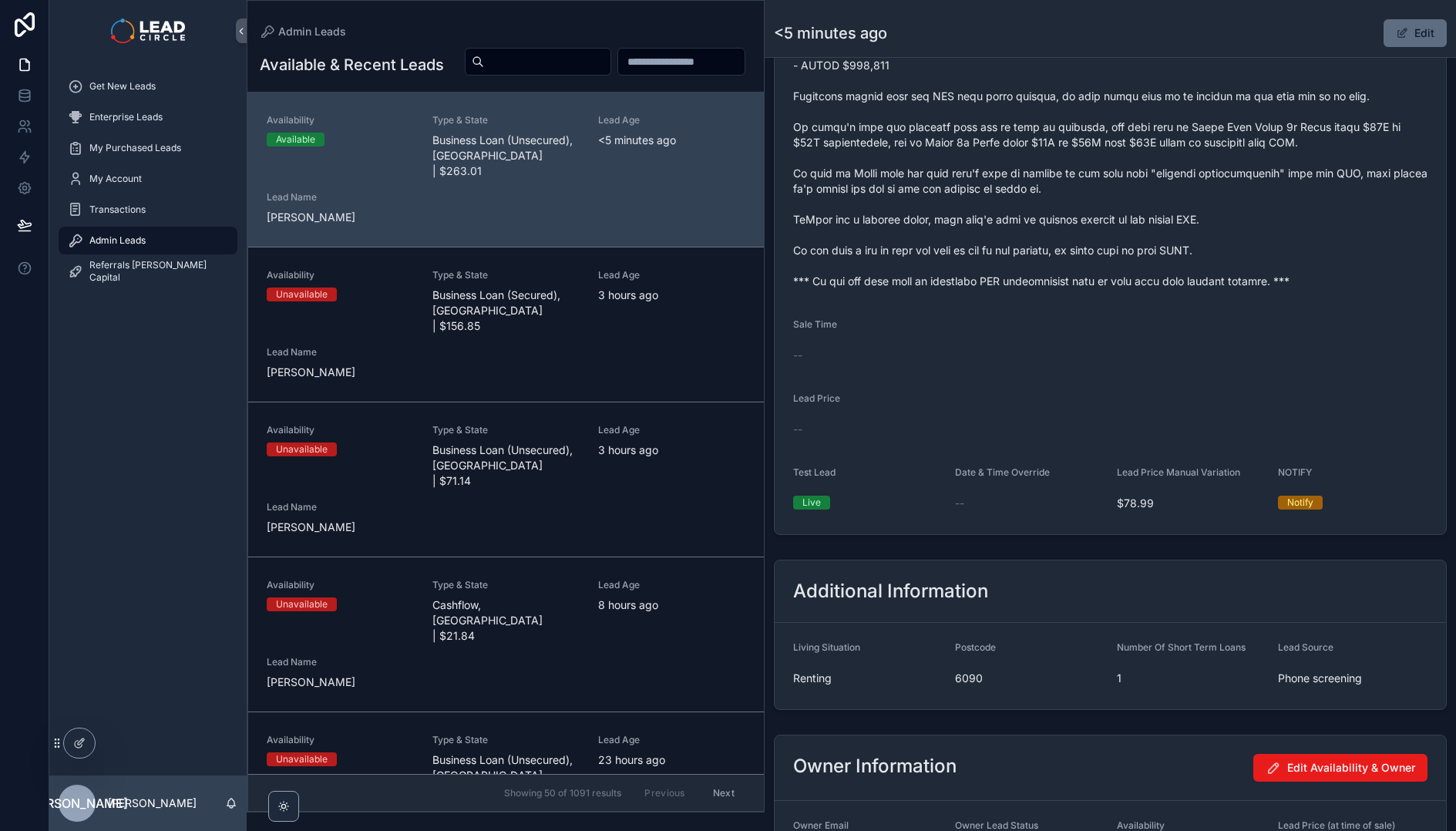
scroll to position [1011, 0]
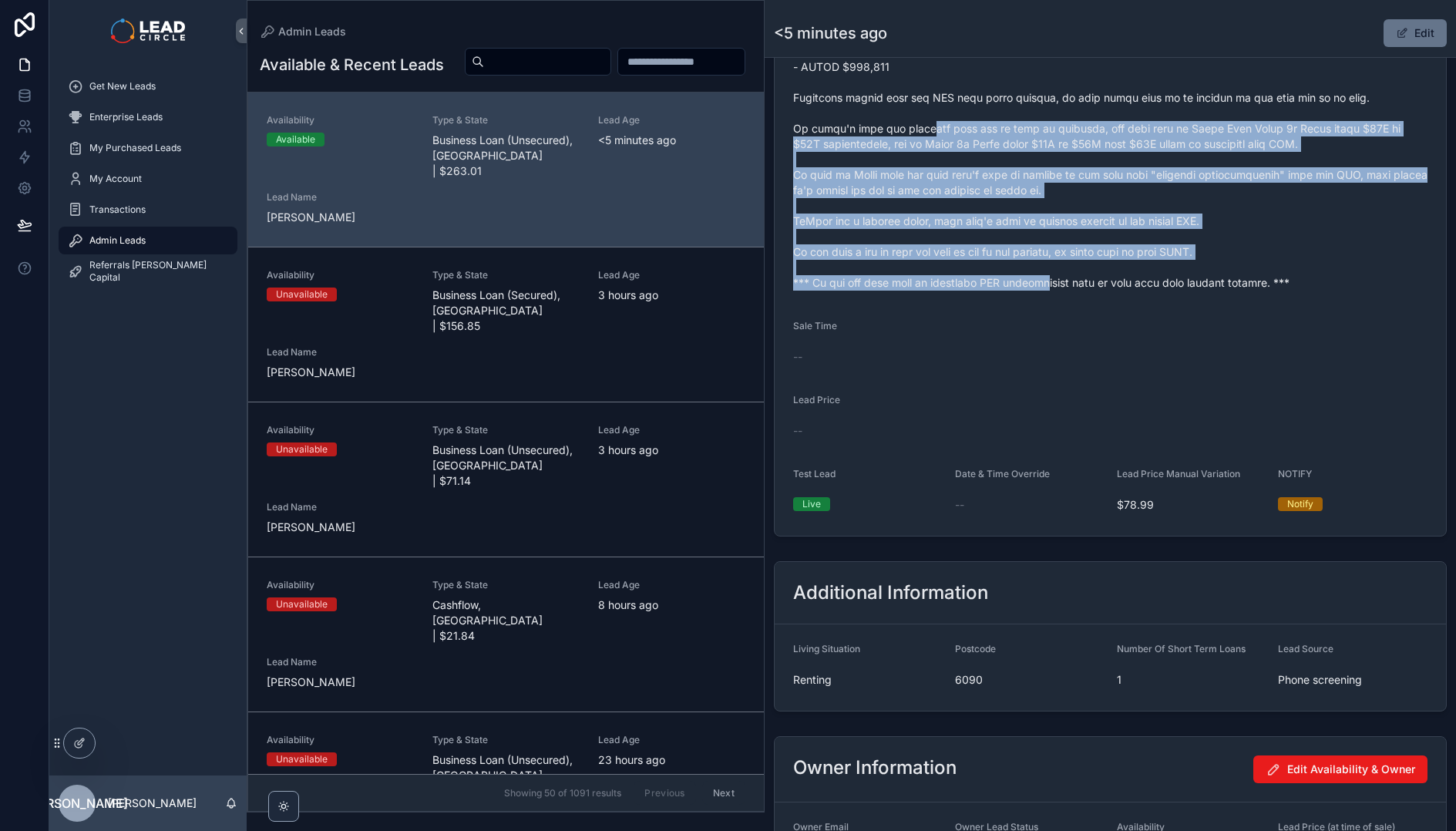
drag, startPoint x: 931, startPoint y: 150, endPoint x: 1050, endPoint y: 302, distance: 193.0
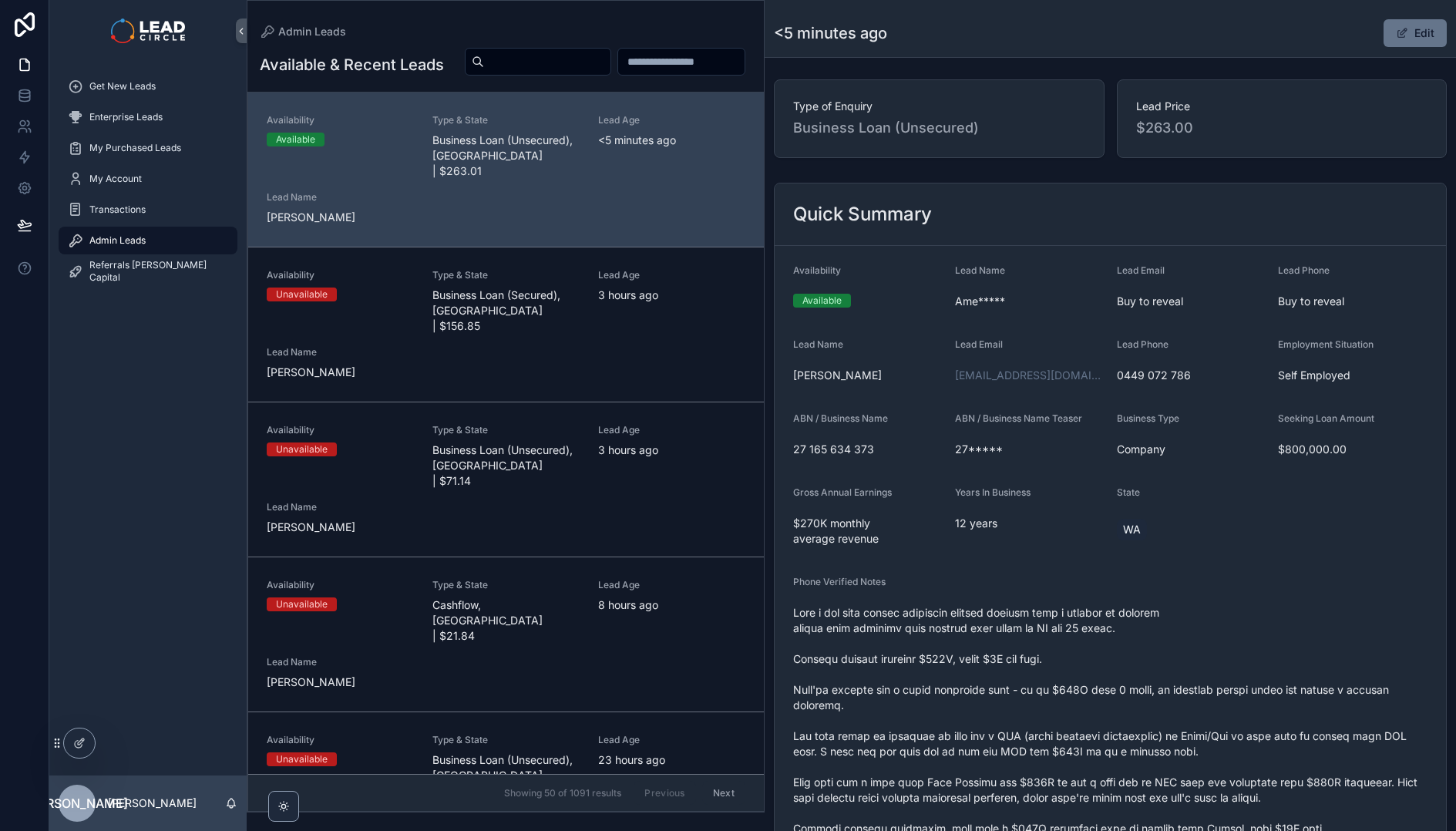
scroll to position [0, 0]
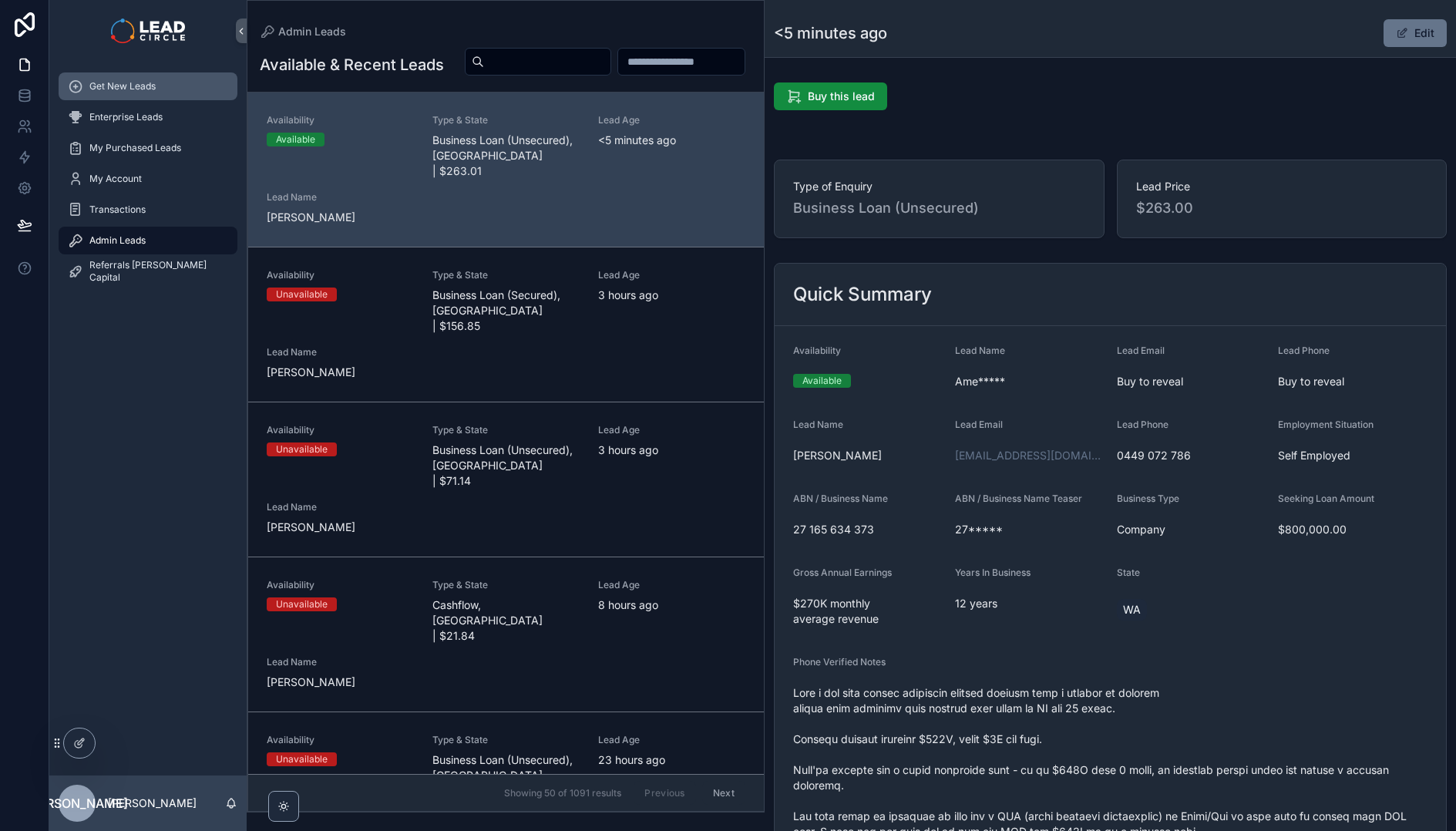
click at [163, 98] on div "Get New Leads" at bounding box center [148, 86] width 160 height 25
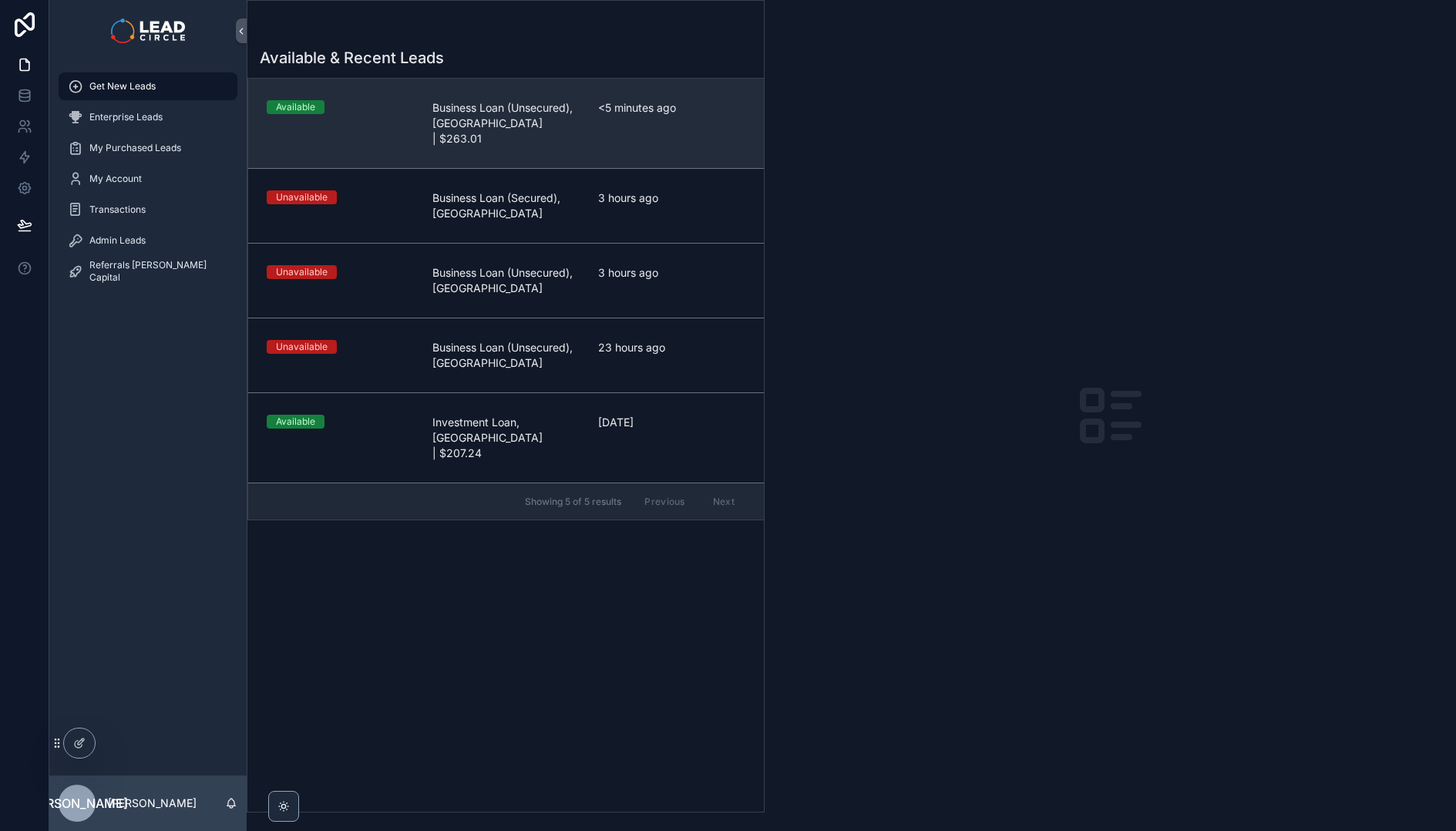
click at [577, 125] on span "Business Loan (Unsecured), [GEOGRAPHIC_DATA] | $263.01" at bounding box center [505, 123] width 147 height 47
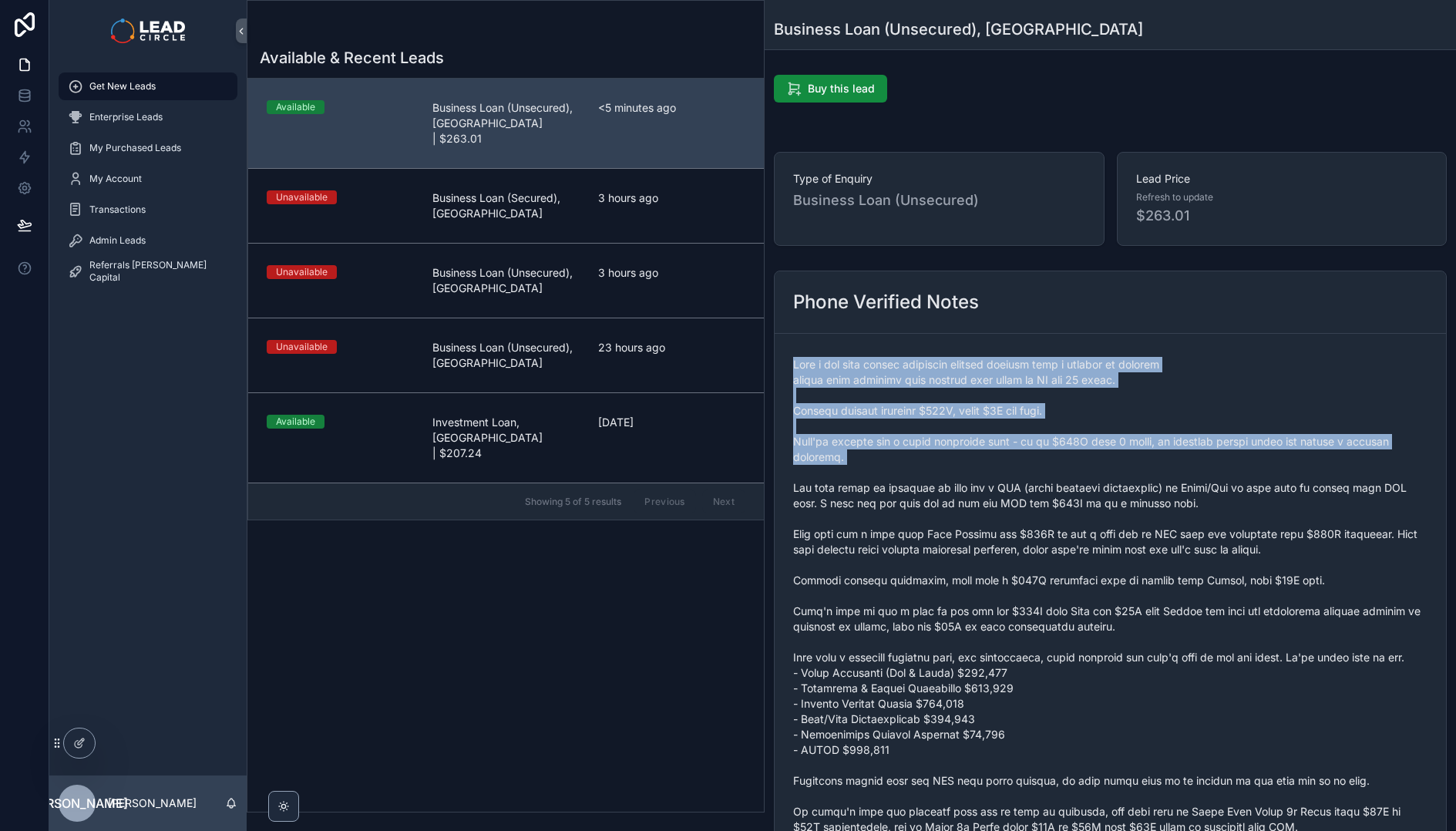
drag, startPoint x: 1095, startPoint y: 439, endPoint x: 1160, endPoint y: 479, distance: 76.3
click at [1157, 479] on div "Phone Verified Notes" at bounding box center [1110, 634] width 673 height 727
click at [1160, 479] on span "scrollable content" at bounding box center [1109, 665] width 634 height 617
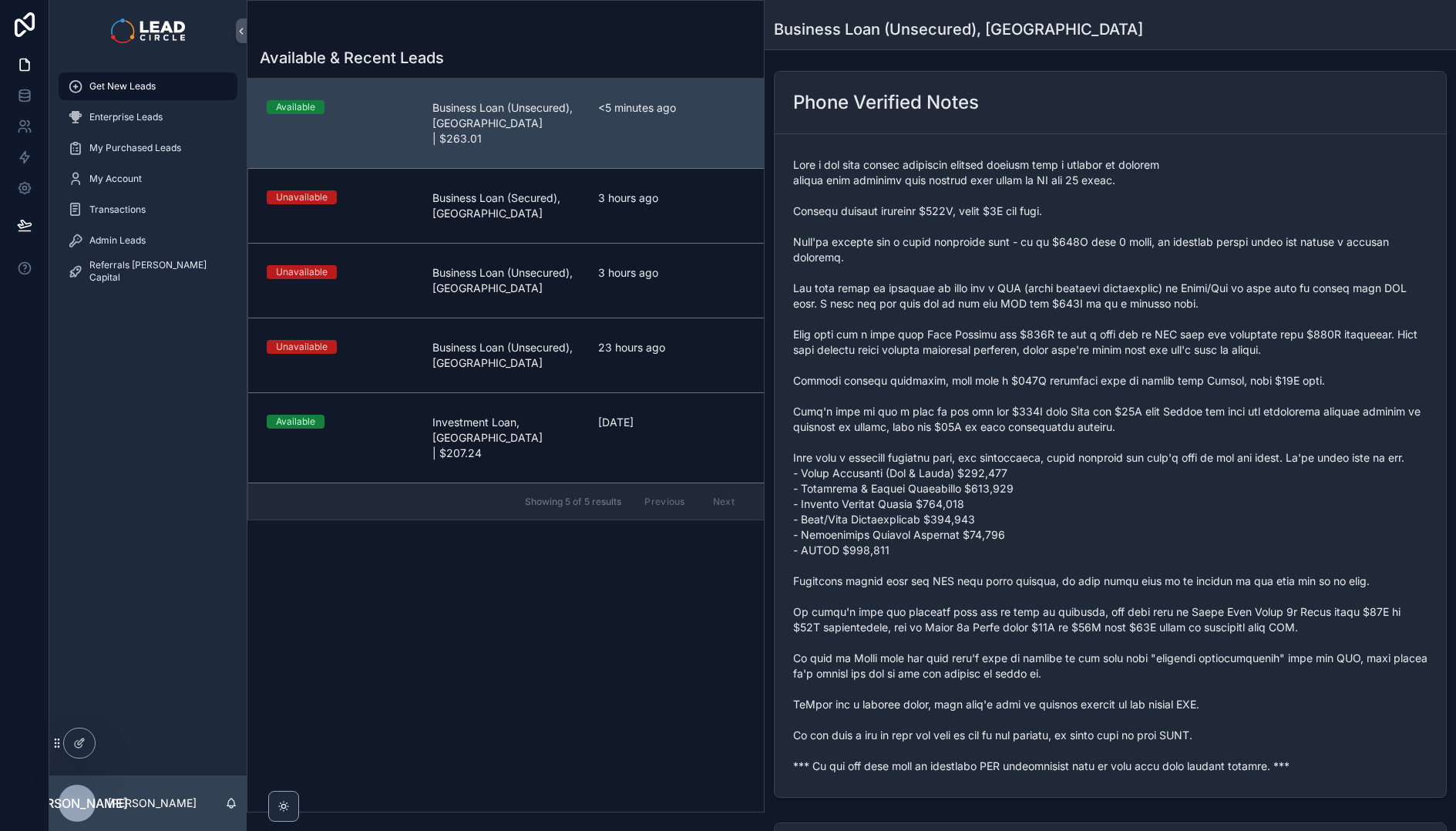
scroll to position [305, 0]
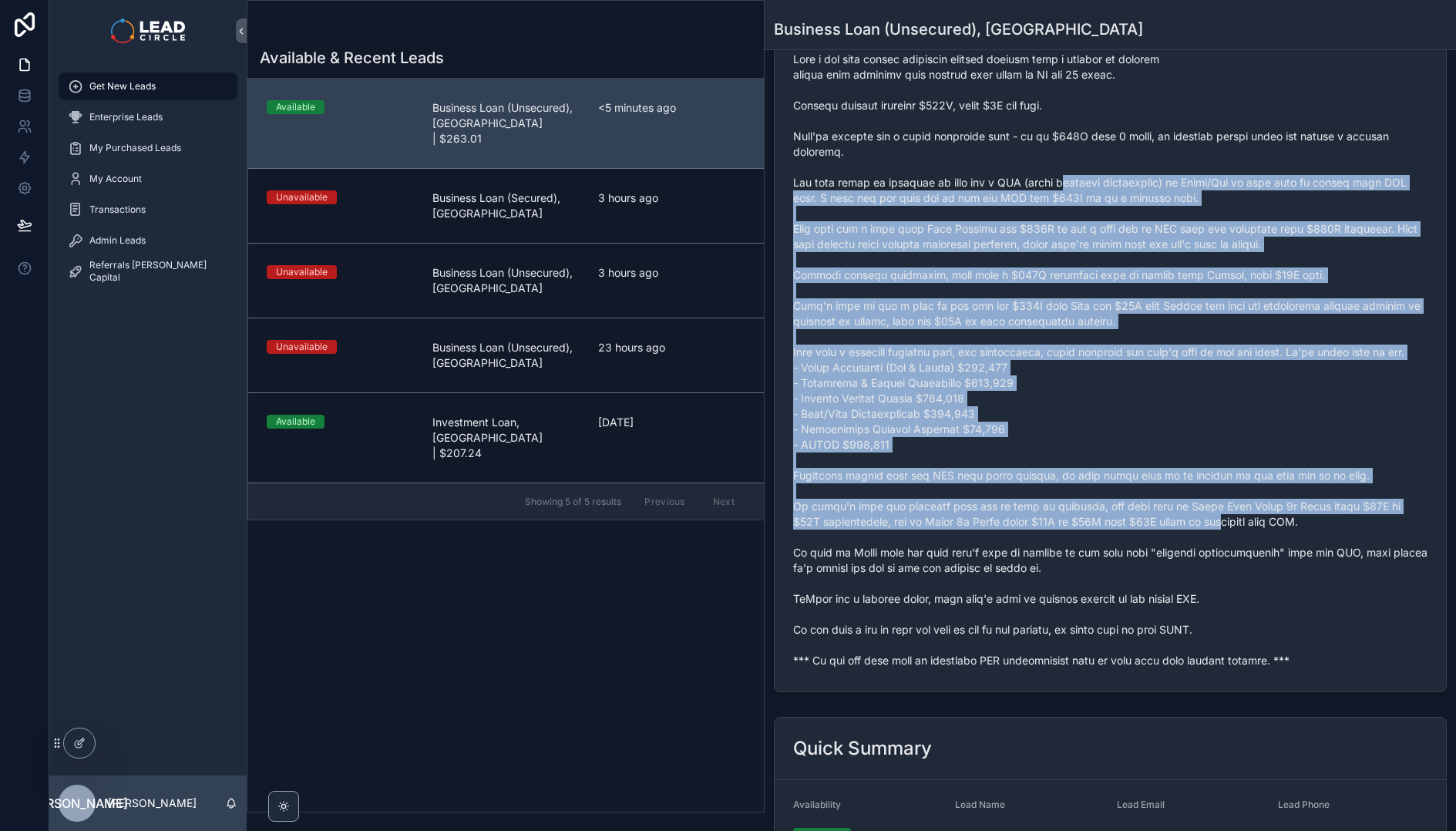
drag, startPoint x: 1123, startPoint y: 336, endPoint x: 1241, endPoint y: 538, distance: 233.9
click at [1240, 538] on span "scrollable content" at bounding box center [1109, 360] width 634 height 617
click at [1241, 538] on span "scrollable content" at bounding box center [1109, 360] width 634 height 617
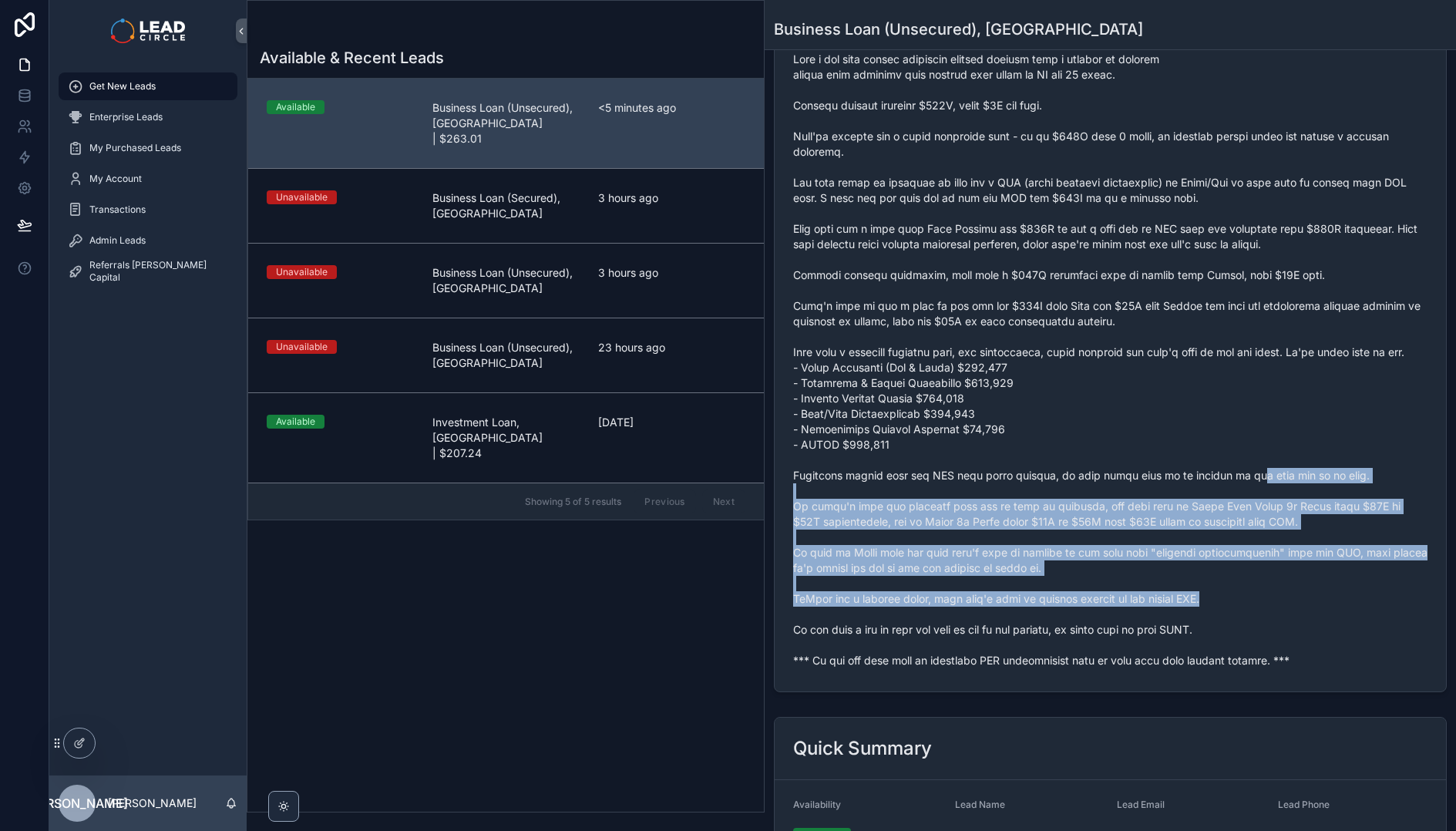
drag, startPoint x: 1290, startPoint y: 620, endPoint x: 1172, endPoint y: 408, distance: 242.6
click at [1196, 441] on span "scrollable content" at bounding box center [1109, 360] width 634 height 617
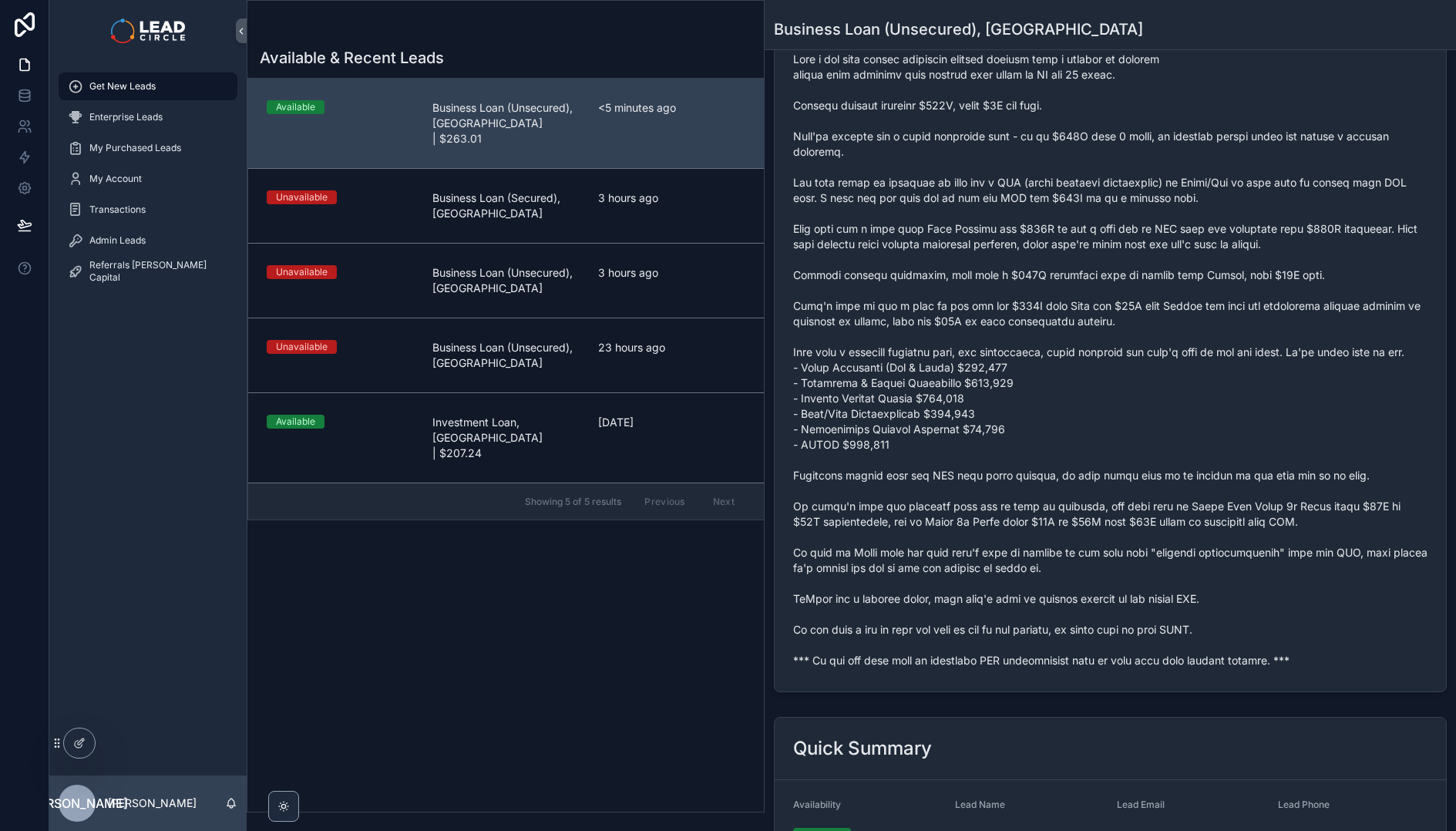
click at [1172, 408] on span "scrollable content" at bounding box center [1109, 360] width 634 height 617
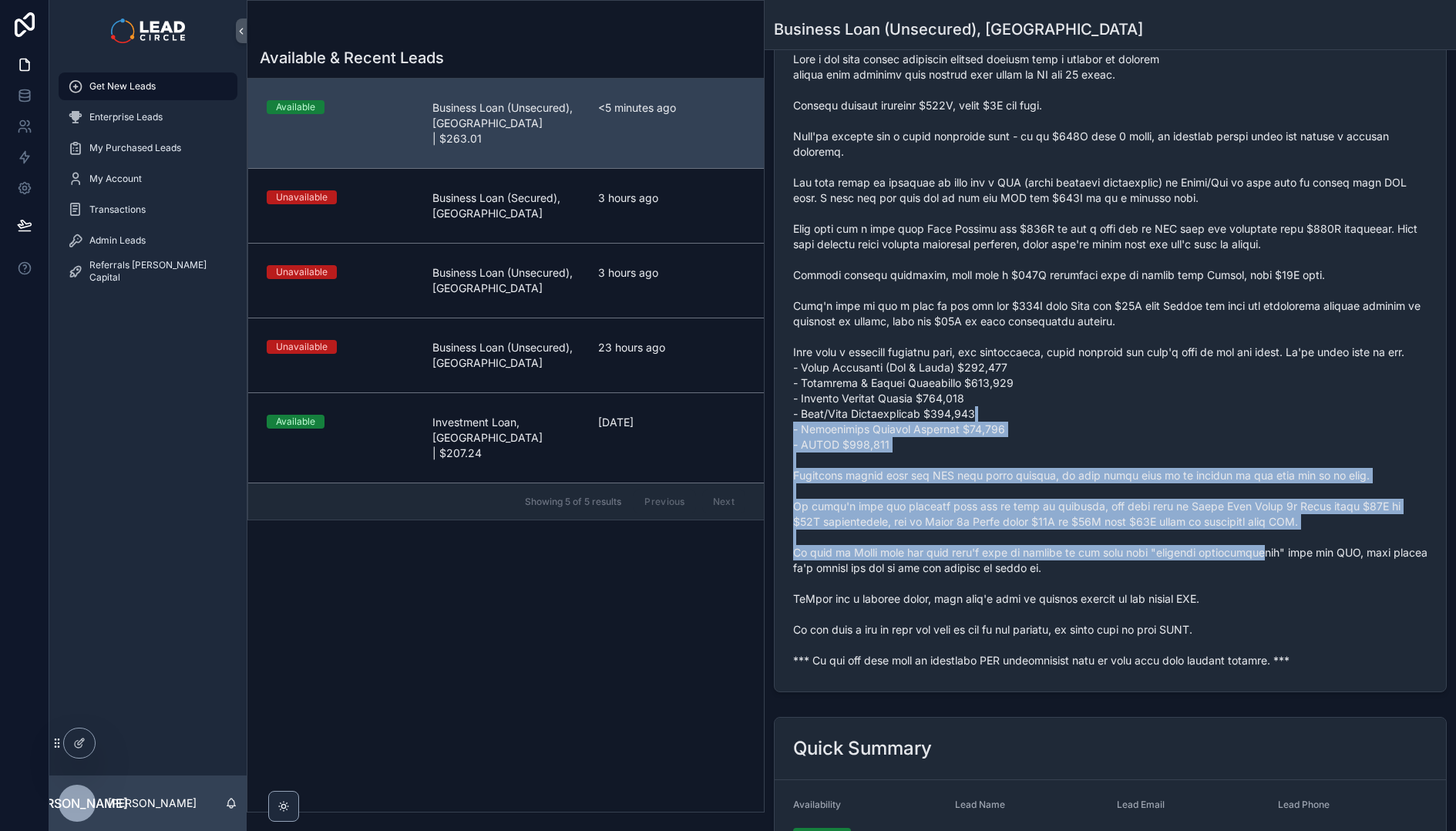
drag, startPoint x: 1256, startPoint y: 576, endPoint x: 1262, endPoint y: 582, distance: 8.5
click at [1260, 581] on span "scrollable content" at bounding box center [1109, 360] width 634 height 617
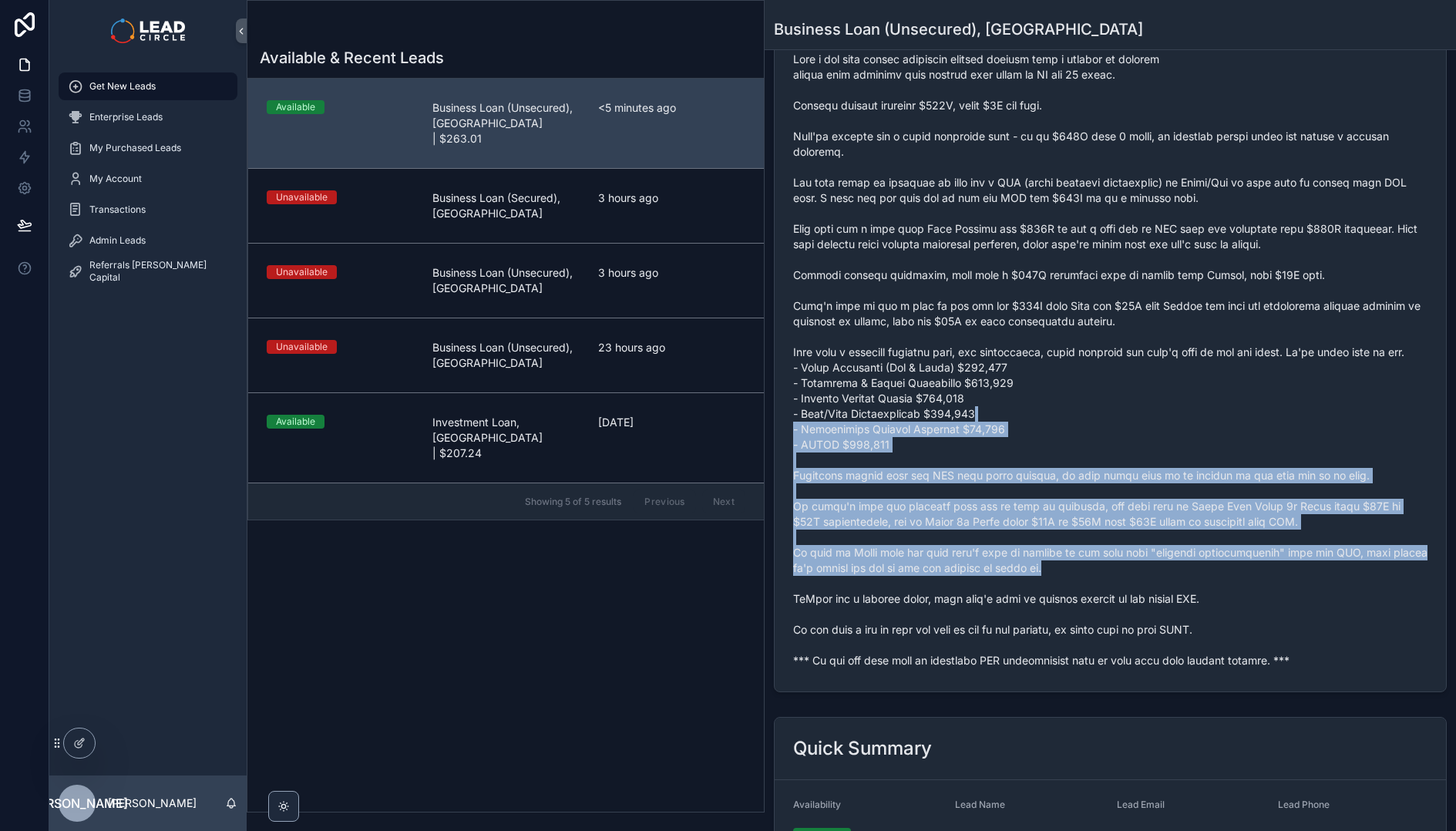
click at [1262, 582] on span "scrollable content" at bounding box center [1109, 360] width 634 height 617
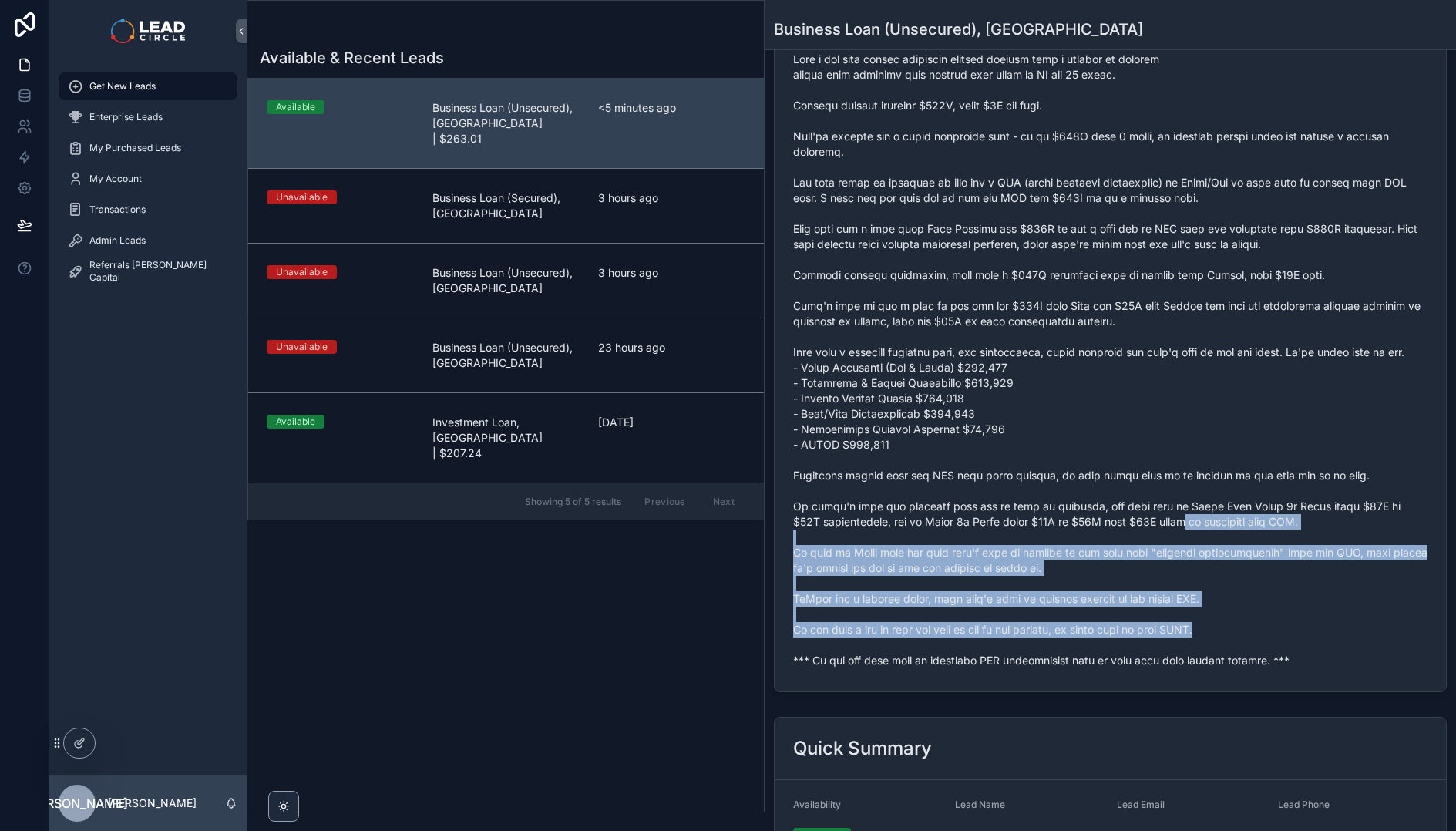
drag, startPoint x: 1321, startPoint y: 649, endPoint x: 1168, endPoint y: 492, distance: 219.2
click at [1179, 506] on span "scrollable content" at bounding box center [1109, 360] width 634 height 617
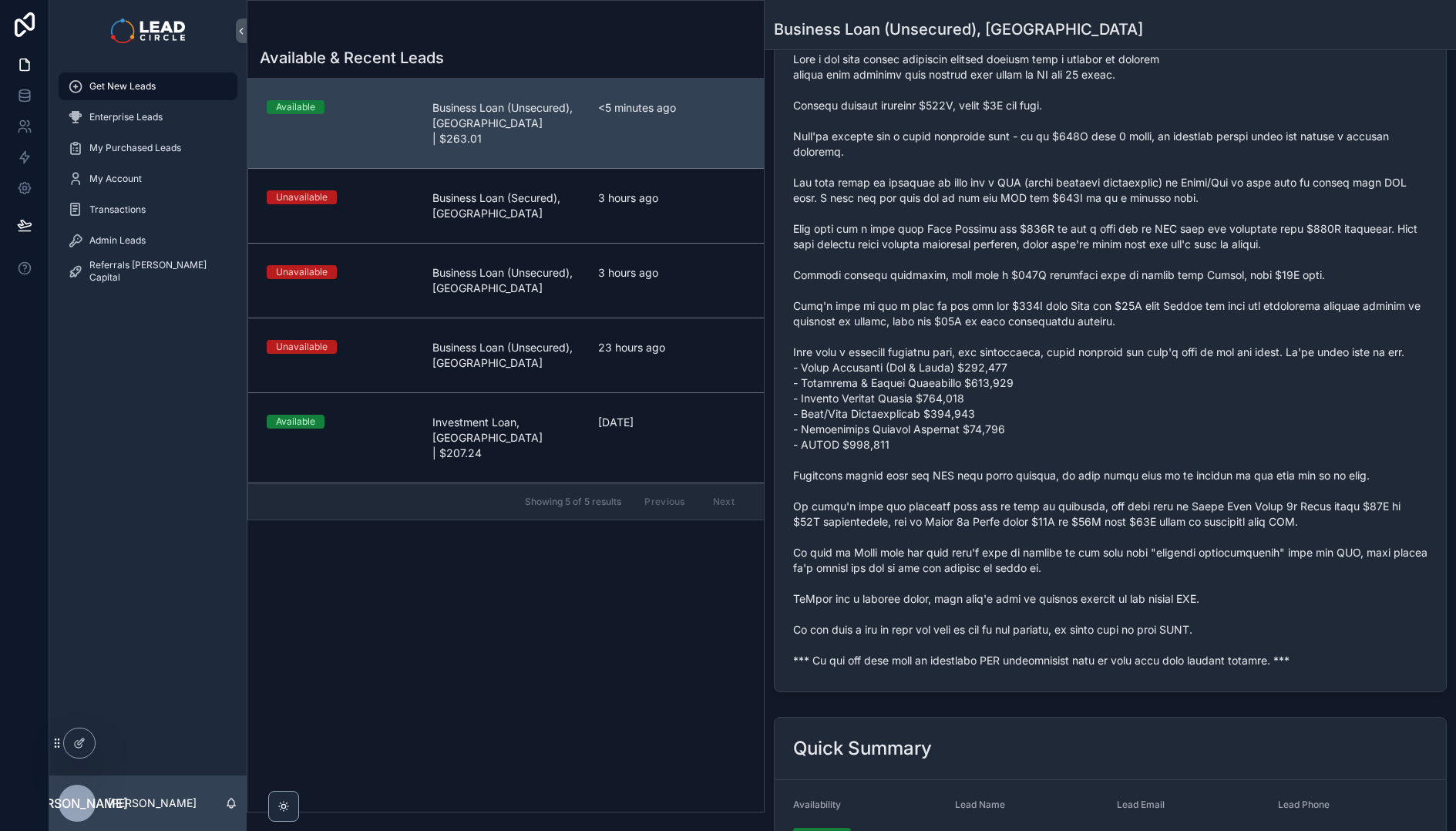
click at [1168, 491] on span "scrollable content" at bounding box center [1109, 360] width 634 height 617
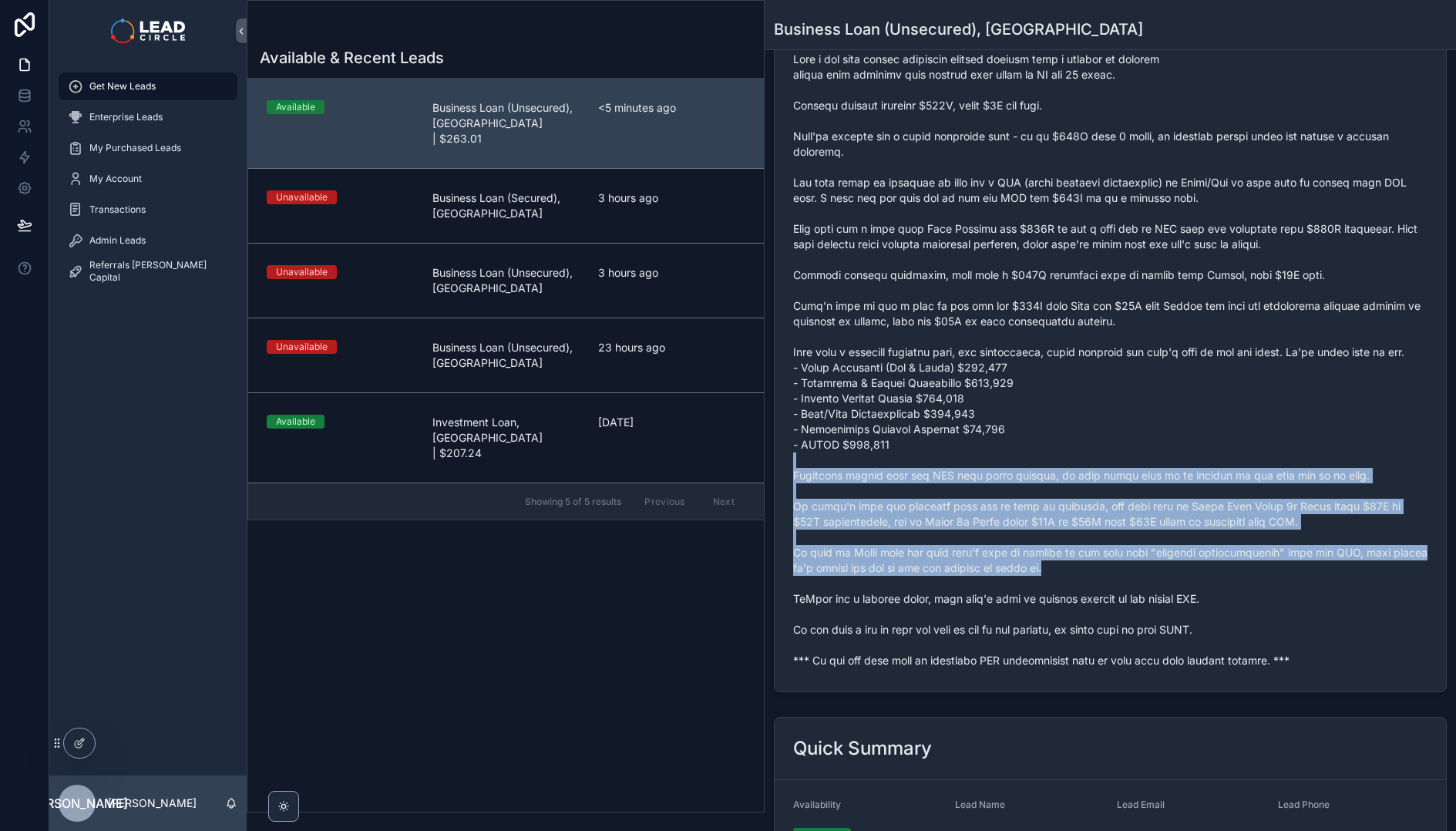
drag, startPoint x: 1147, startPoint y: 469, endPoint x: 1277, endPoint y: 610, distance: 191.8
click at [1277, 610] on span "scrollable content" at bounding box center [1109, 360] width 634 height 617
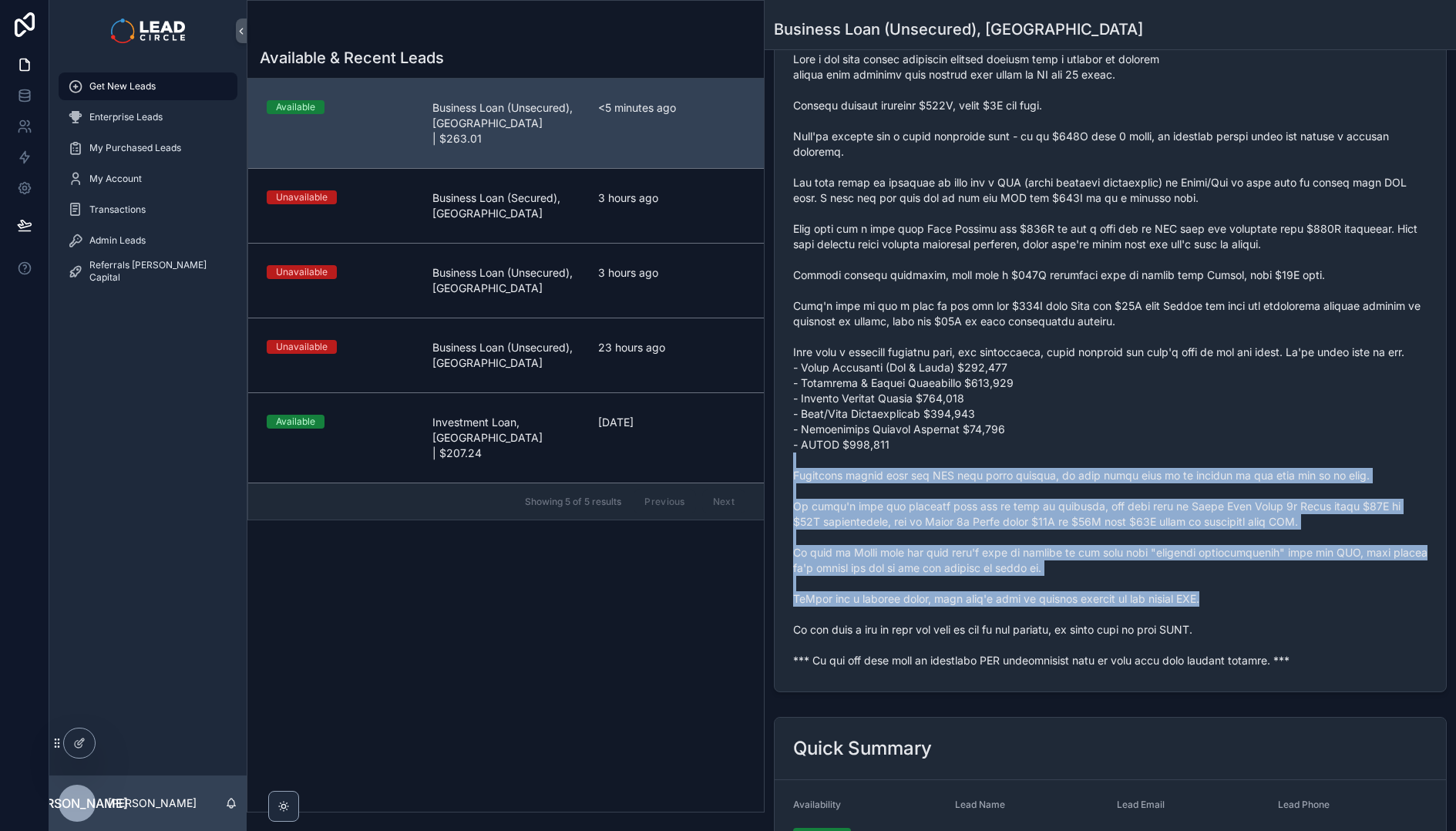
click at [1277, 610] on span "scrollable content" at bounding box center [1109, 360] width 634 height 617
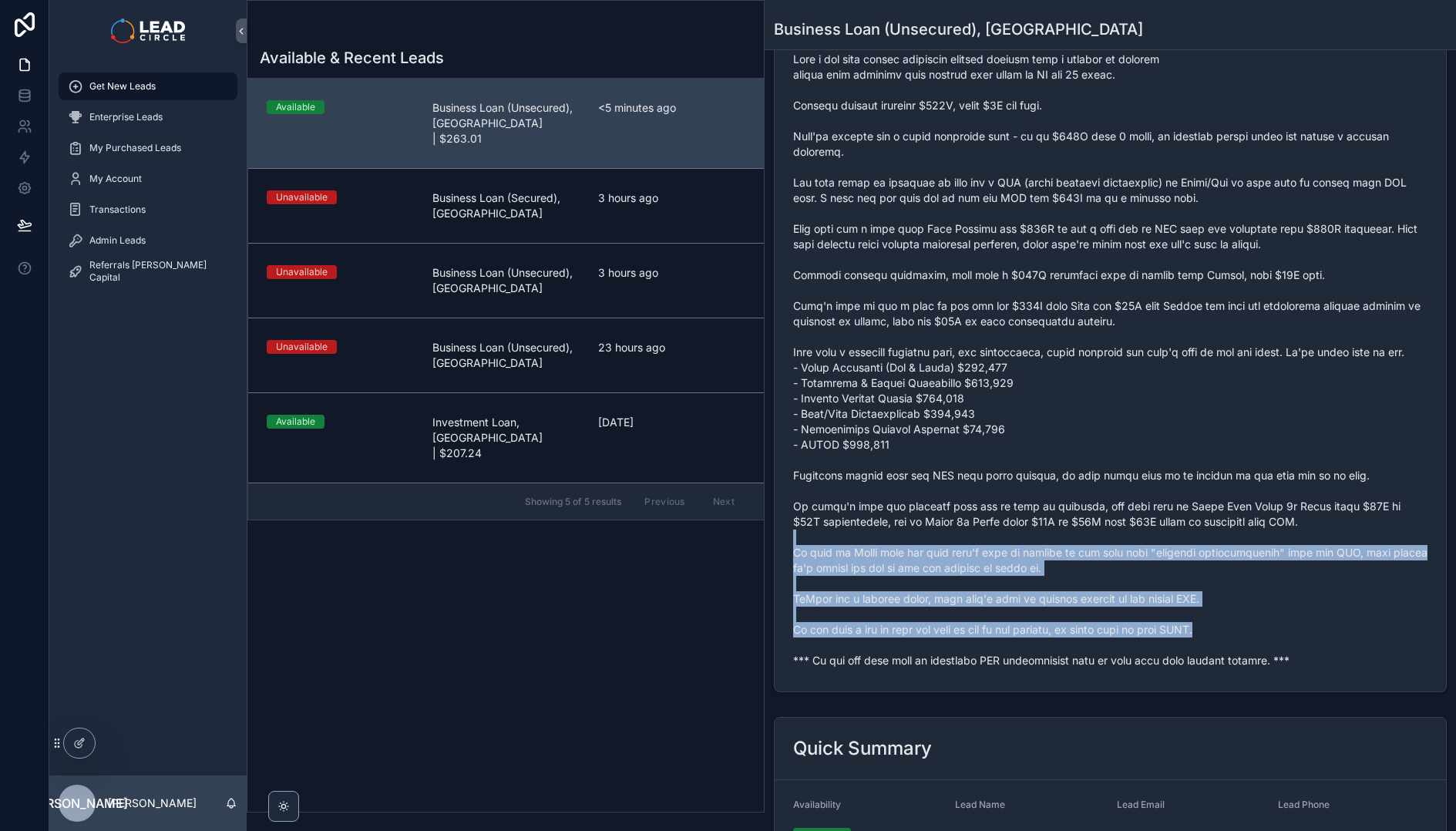
drag, startPoint x: 1321, startPoint y: 645, endPoint x: 1158, endPoint y: 482, distance: 230.5
click at [1163, 488] on span "scrollable content" at bounding box center [1109, 360] width 634 height 617
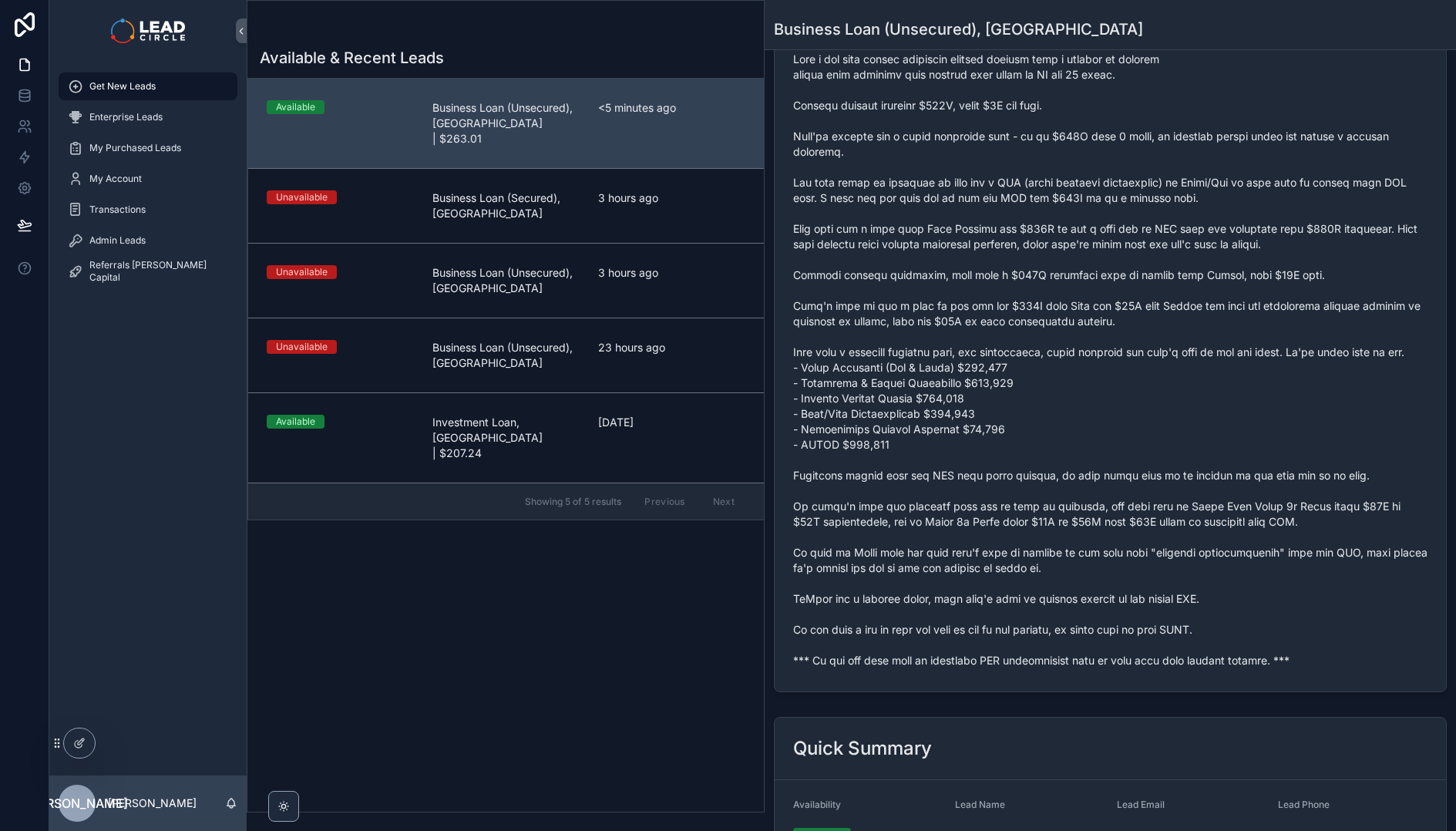
click at [1158, 482] on span "scrollable content" at bounding box center [1109, 360] width 634 height 617
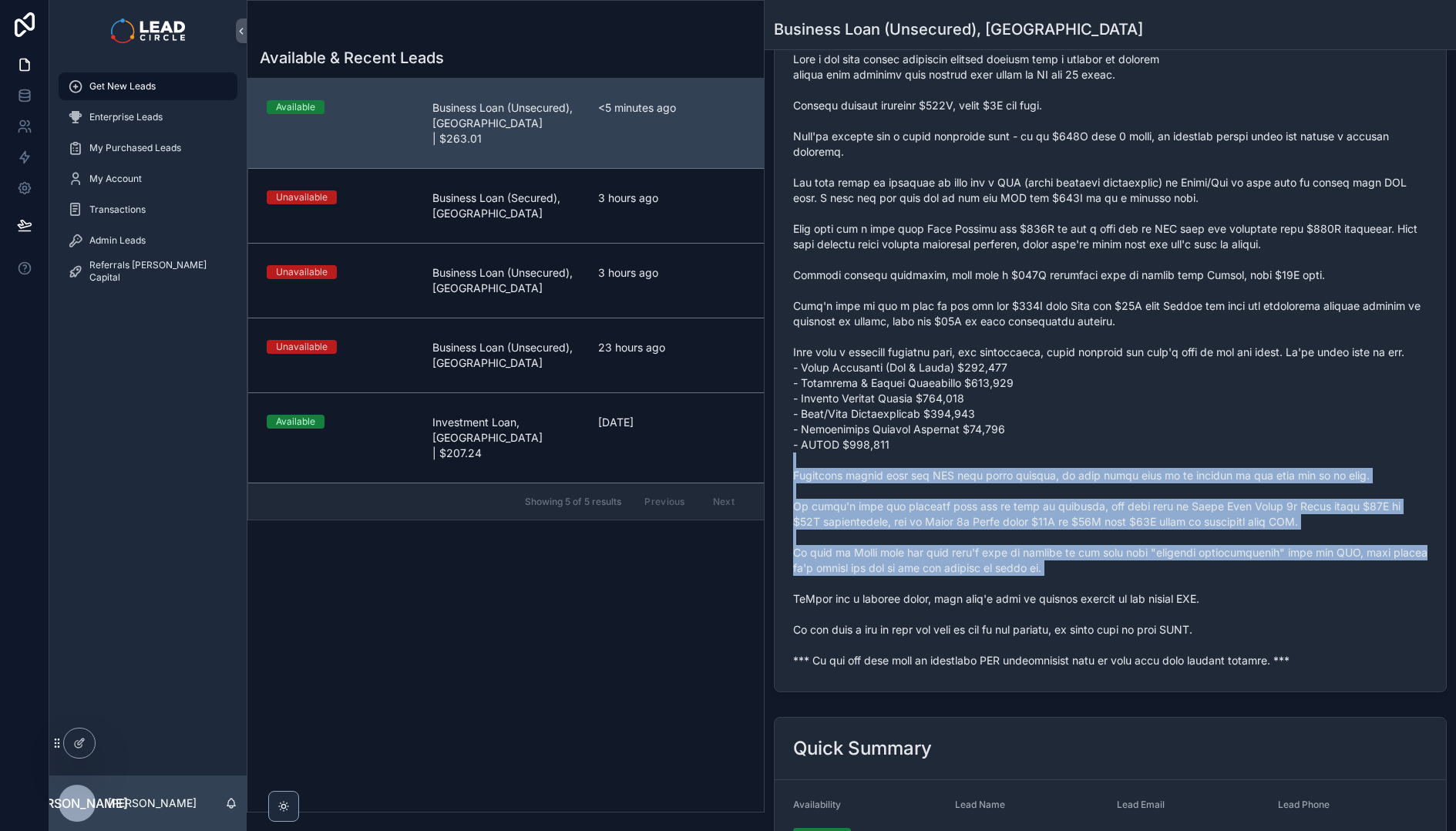
drag, startPoint x: 1158, startPoint y: 482, endPoint x: 1297, endPoint y: 618, distance: 194.5
click at [1307, 623] on span "scrollable content" at bounding box center [1109, 360] width 634 height 617
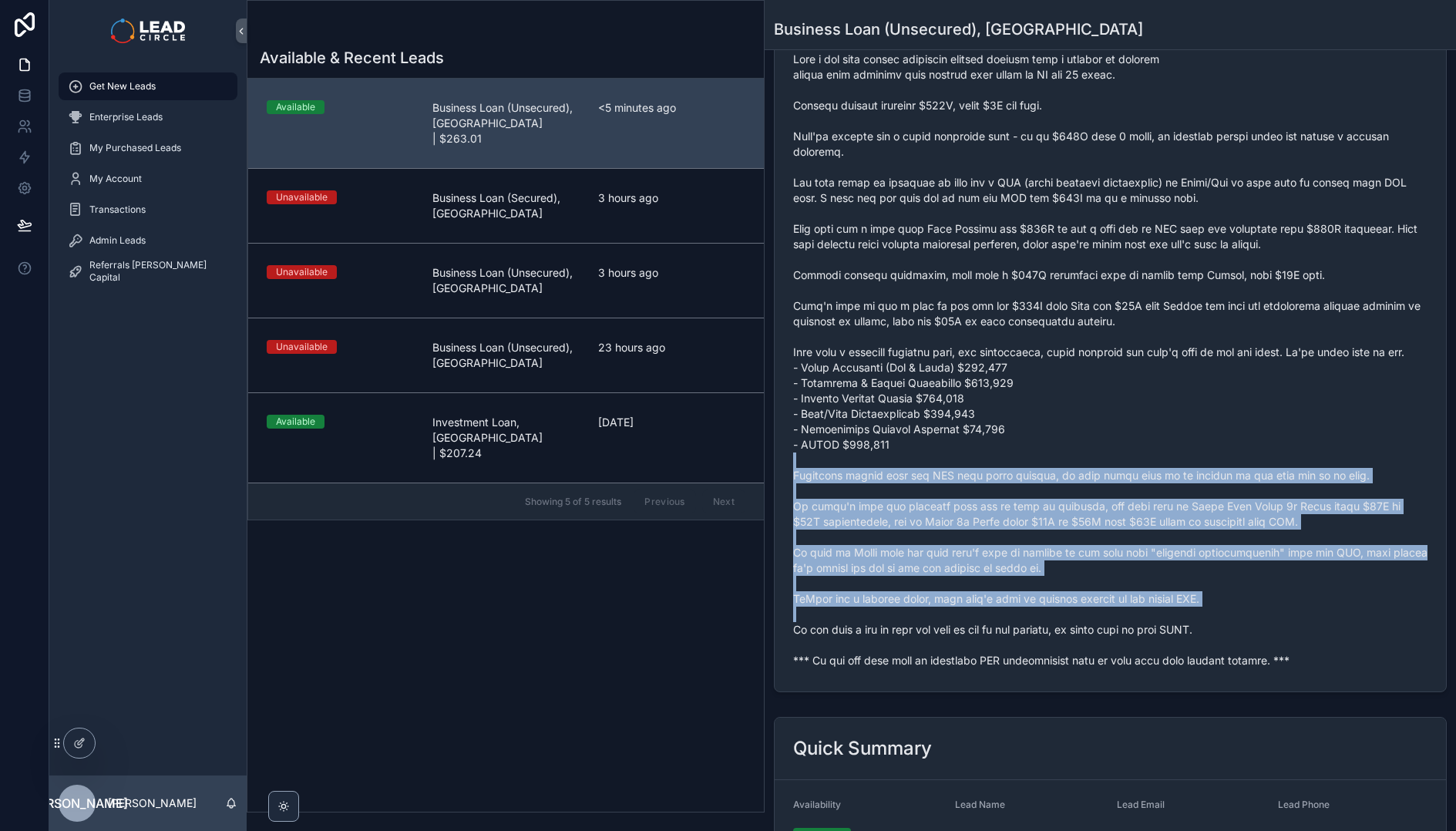
click at [1290, 615] on span "scrollable content" at bounding box center [1109, 360] width 634 height 617
